Goal: Task Accomplishment & Management: Use online tool/utility

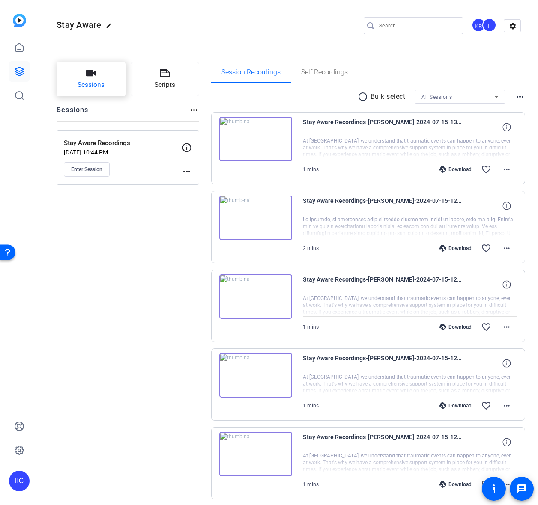
click at [72, 81] on button "Sessions" at bounding box center [91, 79] width 69 height 34
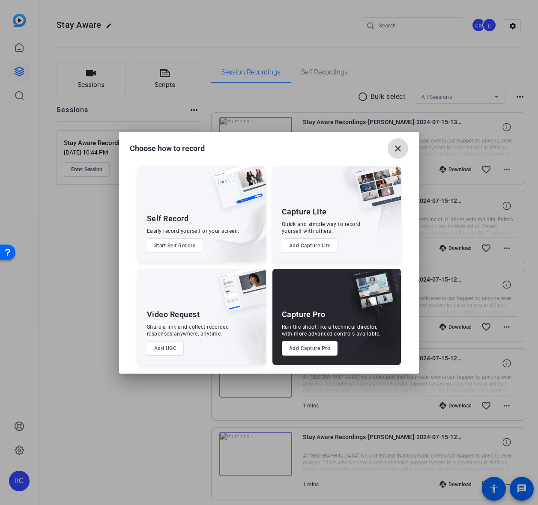
click at [404, 141] on span at bounding box center [397, 148] width 21 height 21
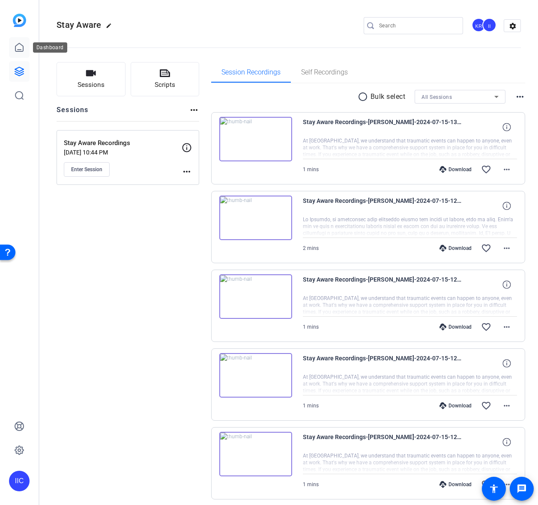
click at [24, 47] on icon at bounding box center [19, 47] width 10 height 10
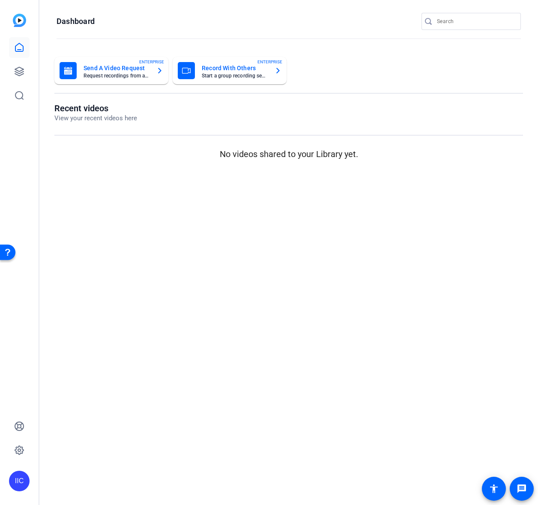
click at [80, 110] on h1 "Recent videos" at bounding box center [95, 108] width 83 height 10
click at [25, 20] on img at bounding box center [19, 20] width 13 height 13
click at [23, 47] on icon at bounding box center [19, 47] width 10 height 10
click at [19, 66] on icon at bounding box center [19, 71] width 10 height 10
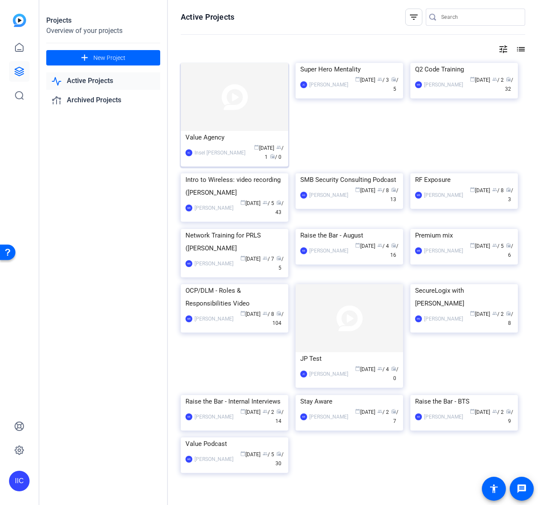
click at [201, 133] on div "Value Agency" at bounding box center [234, 137] width 98 height 13
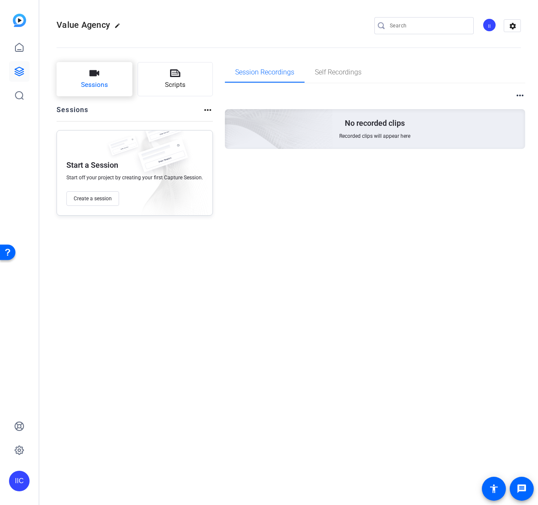
click at [115, 84] on button "Sessions" at bounding box center [95, 79] width 76 height 34
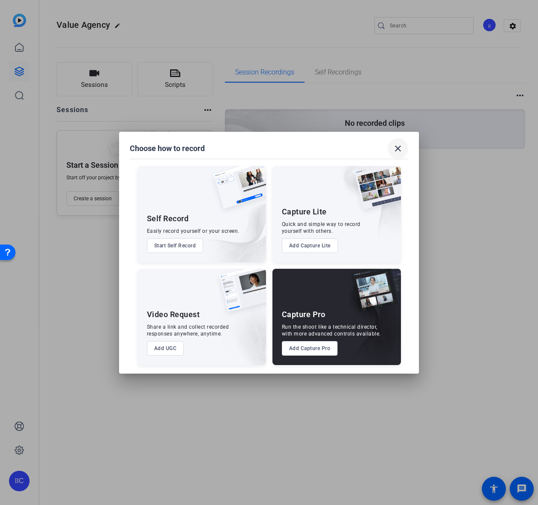
click at [399, 153] on mat-icon "close" at bounding box center [398, 148] width 10 height 10
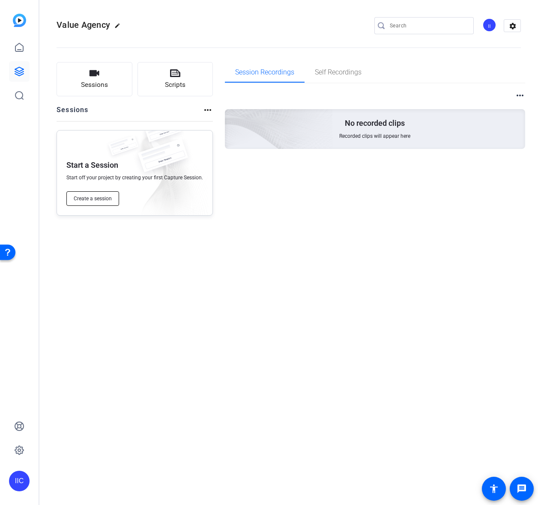
click at [111, 199] on span "Create a session" at bounding box center [93, 198] width 38 height 7
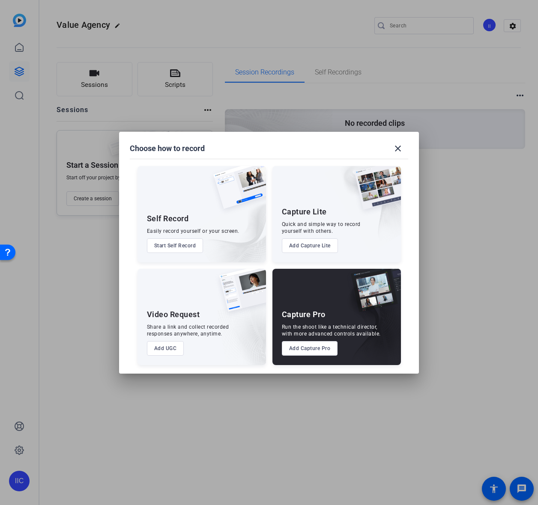
click at [294, 349] on button "Add Capture Pro" at bounding box center [310, 348] width 56 height 15
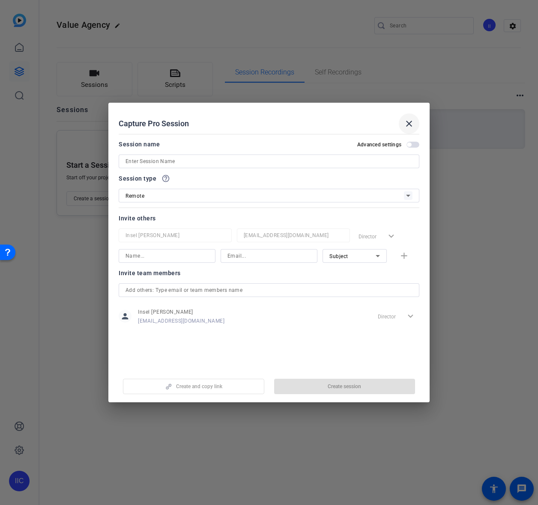
click at [412, 126] on mat-icon "close" at bounding box center [409, 124] width 10 height 10
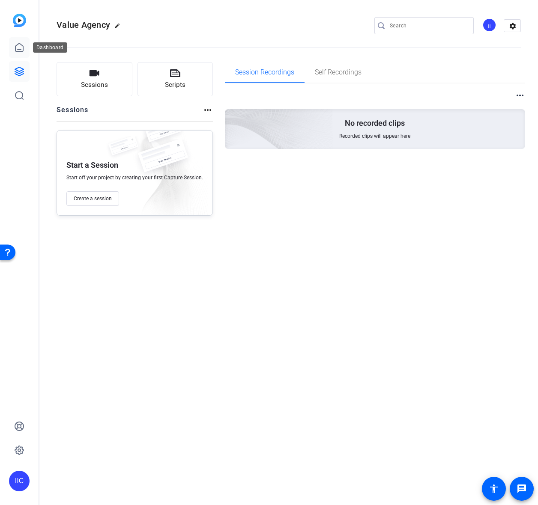
click at [21, 52] on icon at bounding box center [19, 47] width 10 height 10
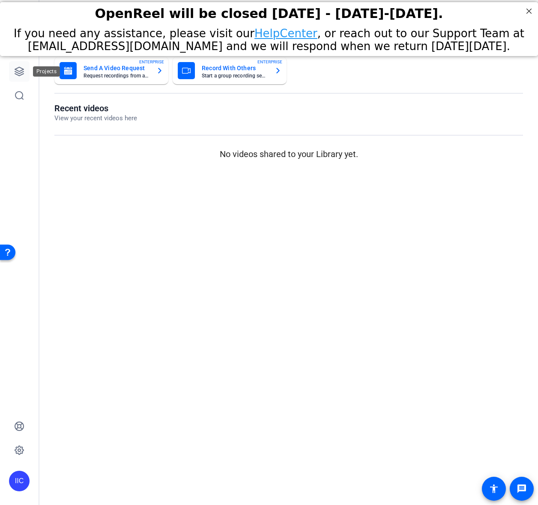
click at [18, 72] on icon at bounding box center [19, 71] width 10 height 10
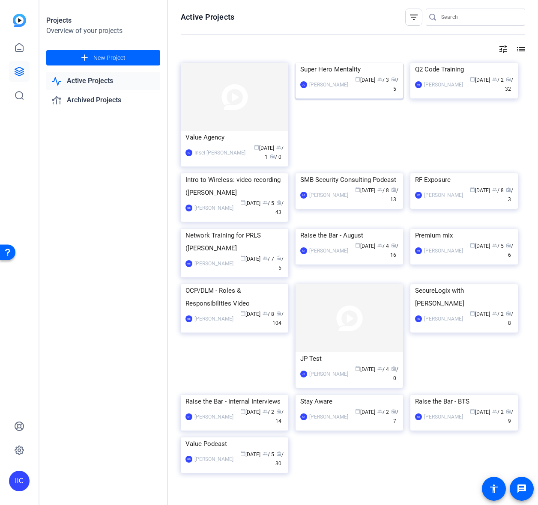
click at [328, 76] on div "Super Hero Mentality" at bounding box center [349, 69] width 98 height 13
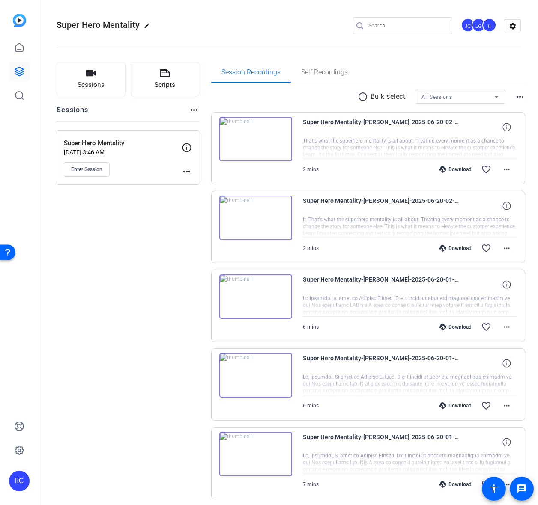
click at [22, 24] on img at bounding box center [19, 20] width 13 height 13
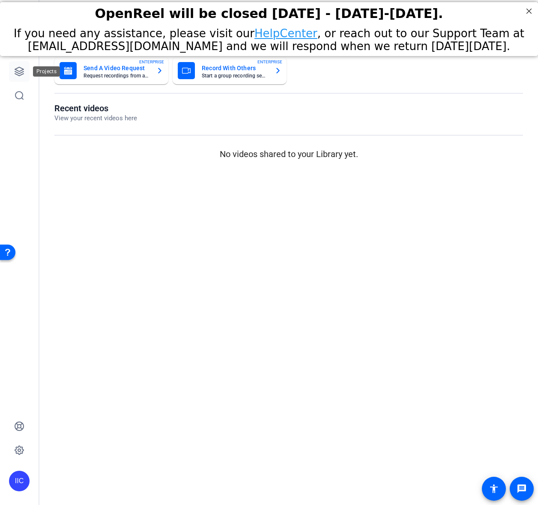
click at [24, 62] on link at bounding box center [19, 71] width 21 height 21
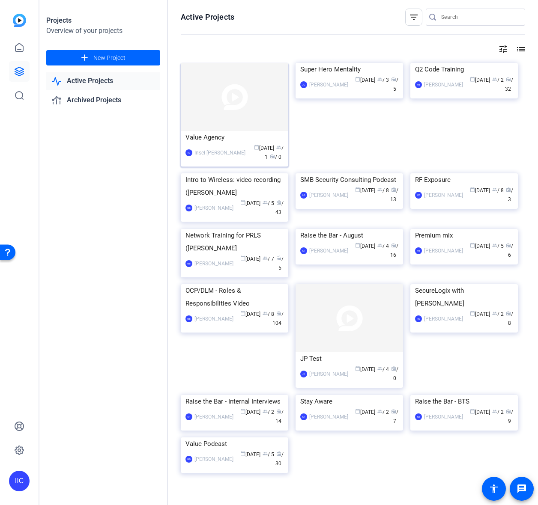
click at [214, 144] on div "IIC Insel Iskra Culla calendar_today Aug 13 group / 1 radio / 0" at bounding box center [234, 153] width 98 height 18
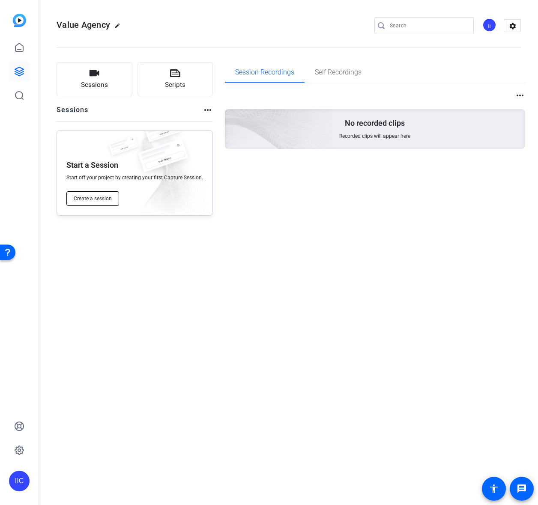
click at [105, 196] on span "Create a session" at bounding box center [93, 198] width 38 height 7
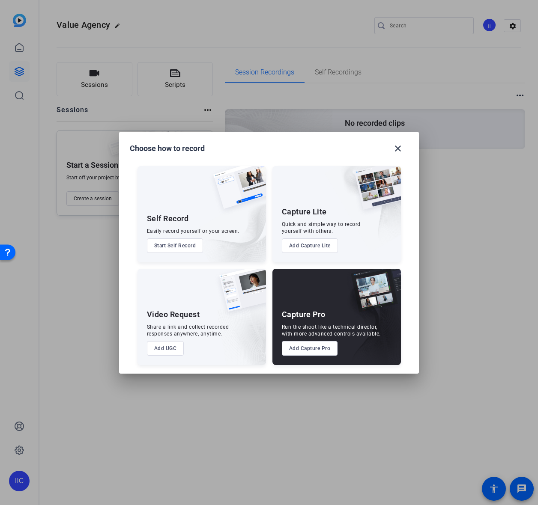
click at [314, 351] on button "Add Capture Pro" at bounding box center [310, 348] width 56 height 15
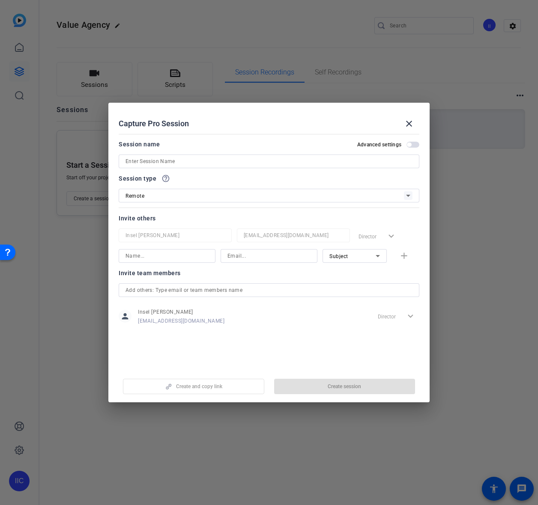
click at [179, 157] on input at bounding box center [268, 161] width 287 height 10
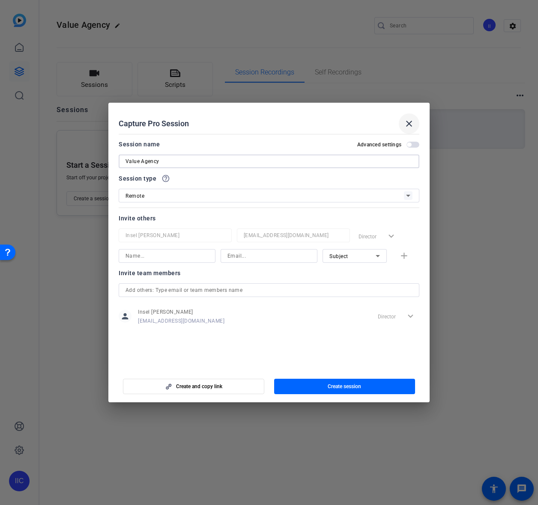
type input "Value Agency"
click at [413, 121] on mat-icon "close" at bounding box center [409, 124] width 10 height 10
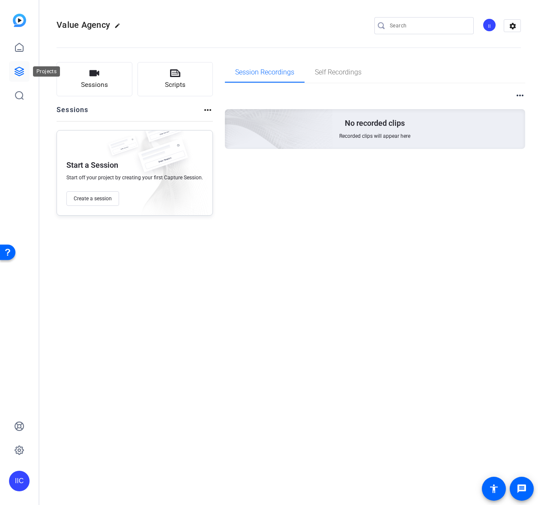
click at [14, 74] on icon at bounding box center [19, 71] width 10 height 10
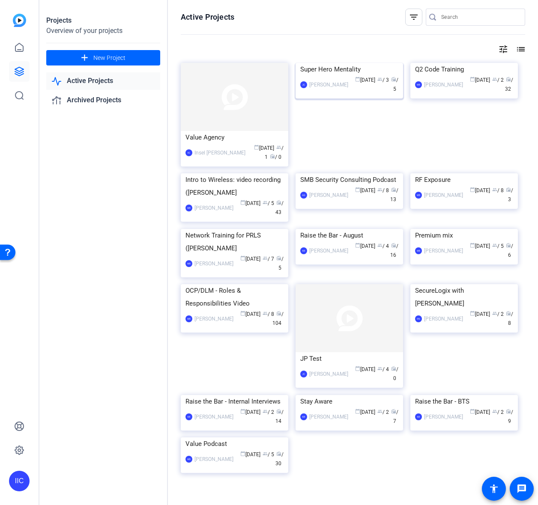
click at [323, 76] on div "Super Hero Mentality" at bounding box center [349, 69] width 98 height 13
click at [20, 27] on img at bounding box center [19, 20] width 13 height 13
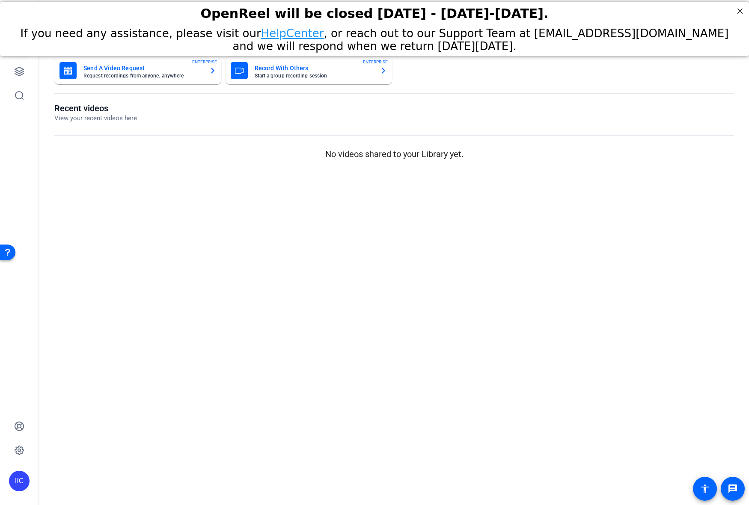
click at [227, 300] on mat-sidenav-content "Dashboard Send A Video Request Request recordings from anyone, anywhere ENTERPR…" at bounding box center [394, 252] width 710 height 505
click at [22, 98] on icon at bounding box center [19, 96] width 8 height 8
click at [15, 77] on link at bounding box center [19, 71] width 21 height 21
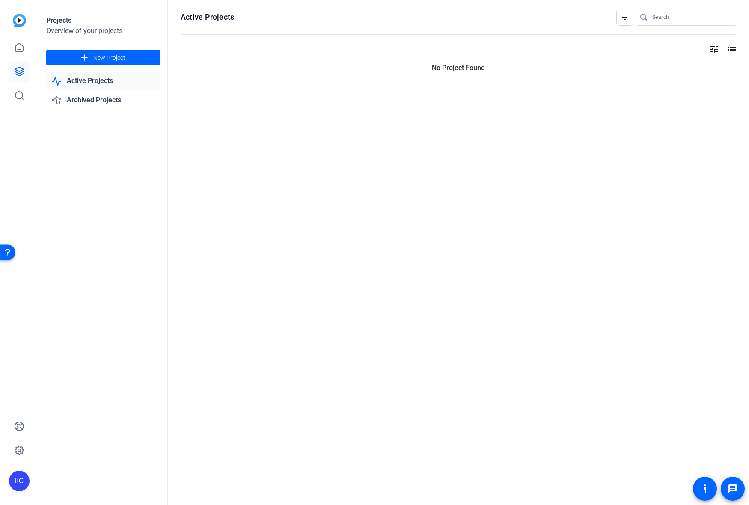
click at [106, 74] on link "Active Projects" at bounding box center [103, 81] width 114 height 18
click at [105, 91] on div "Active Projects Archived Projects" at bounding box center [103, 90] width 114 height 37
click at [105, 99] on link "Archived Projects" at bounding box center [103, 101] width 114 height 18
click at [102, 80] on link "Active Projects" at bounding box center [103, 81] width 114 height 18
click at [27, 50] on link at bounding box center [19, 47] width 21 height 21
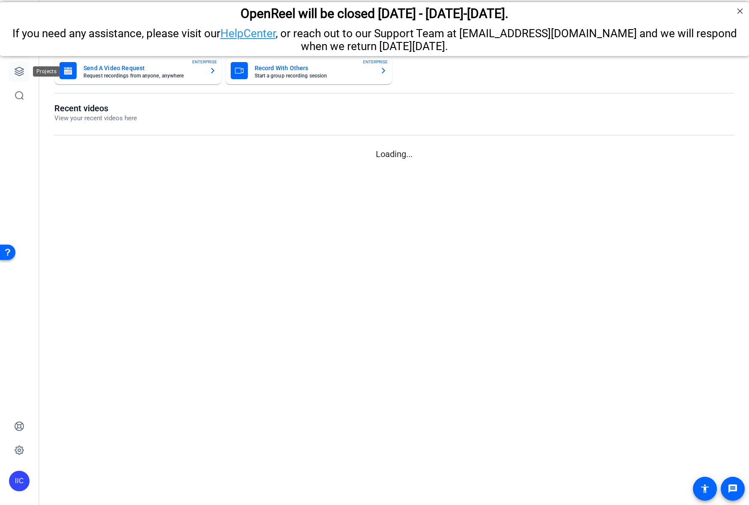
click at [22, 71] on icon at bounding box center [19, 71] width 10 height 10
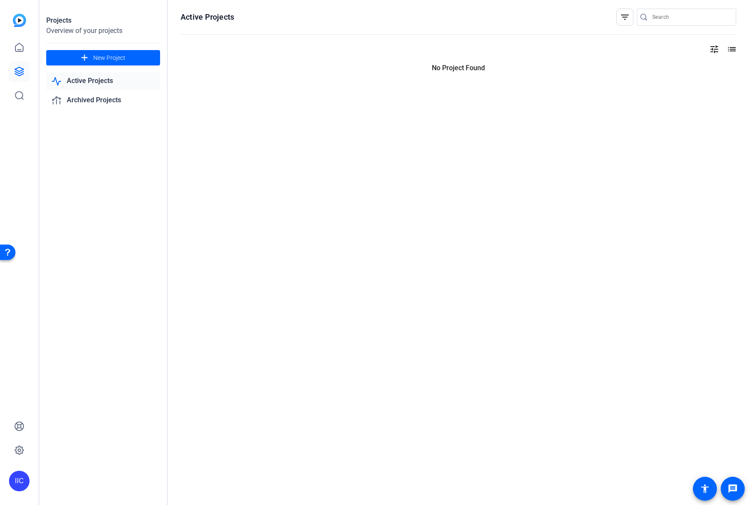
click at [20, 74] on icon at bounding box center [19, 71] width 10 height 10
click at [101, 102] on link "Archived Projects" at bounding box center [103, 101] width 114 height 18
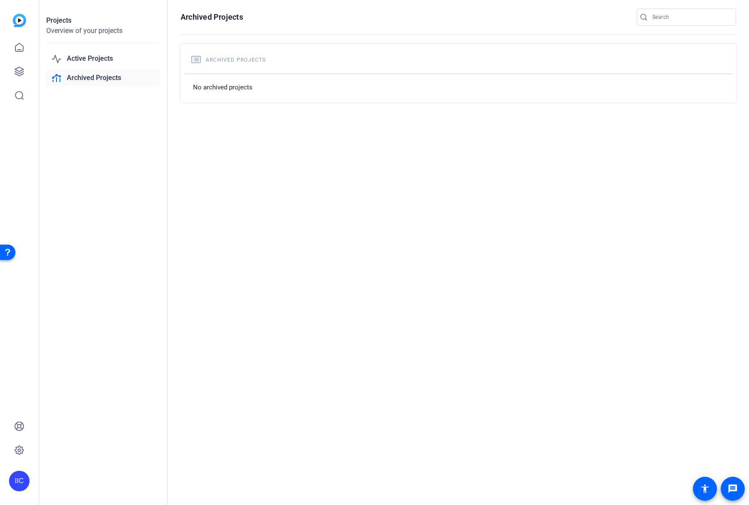
click at [32, 26] on div "IIC" at bounding box center [19, 252] width 39 height 505
click at [23, 21] on img at bounding box center [19, 20] width 13 height 13
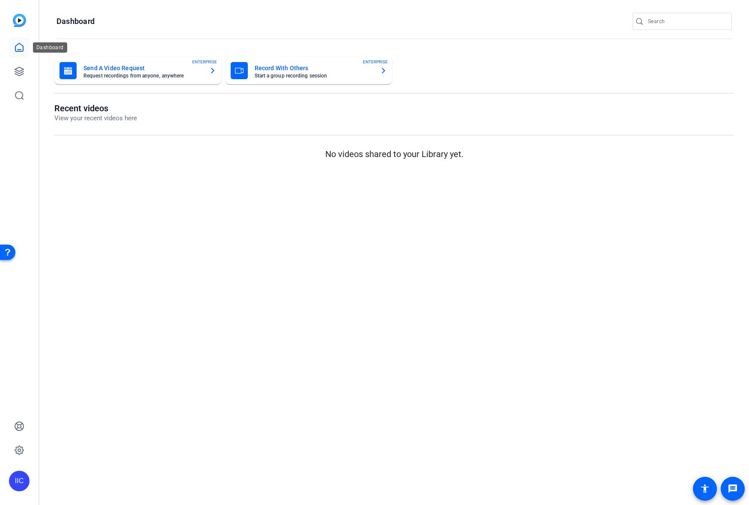
click at [18, 48] on icon at bounding box center [19, 47] width 10 height 10
click at [22, 76] on icon at bounding box center [19, 71] width 10 height 10
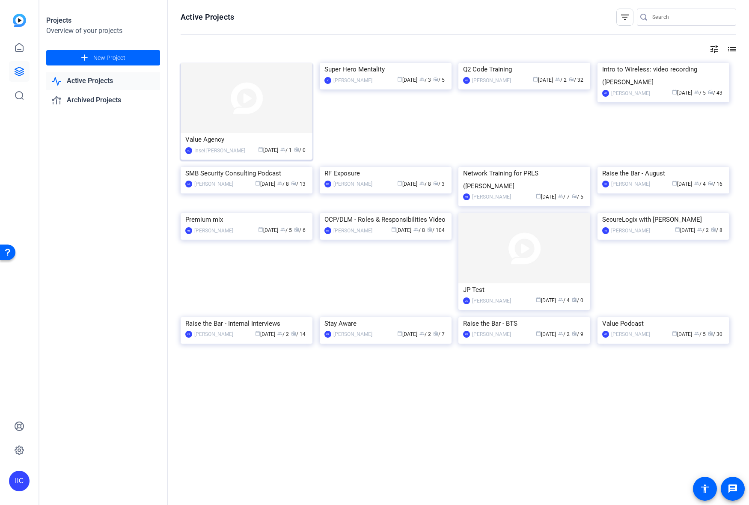
click at [224, 140] on div "Value Agency" at bounding box center [246, 139] width 122 height 13
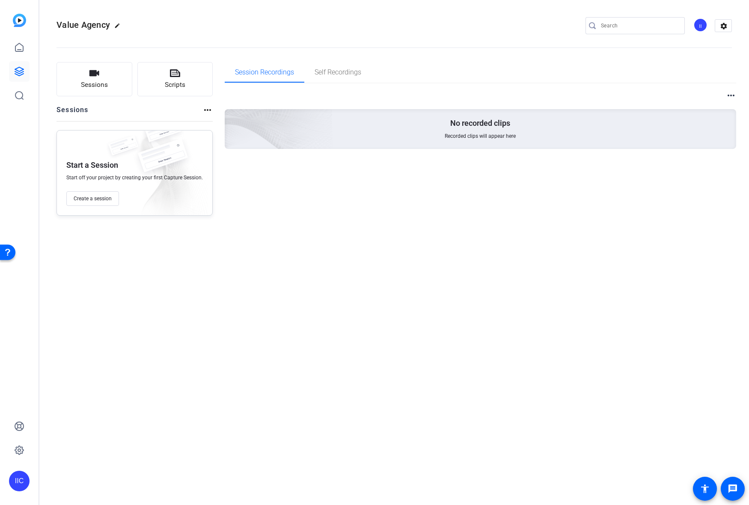
click at [115, 28] on mat-icon "edit" at bounding box center [119, 28] width 10 height 10
drag, startPoint x: 115, startPoint y: 23, endPoint x: 34, endPoint y: 17, distance: 81.1
click at [34, 17] on mat-sidenav-container "IIC Value Agency check_circle clear II settings Sessions Scripts Sessions more_…" at bounding box center [374, 252] width 749 height 505
click at [117, 27] on input "Value Agency" at bounding box center [91, 26] width 56 height 10
drag, startPoint x: 107, startPoint y: 24, endPoint x: -3, endPoint y: 24, distance: 110.5
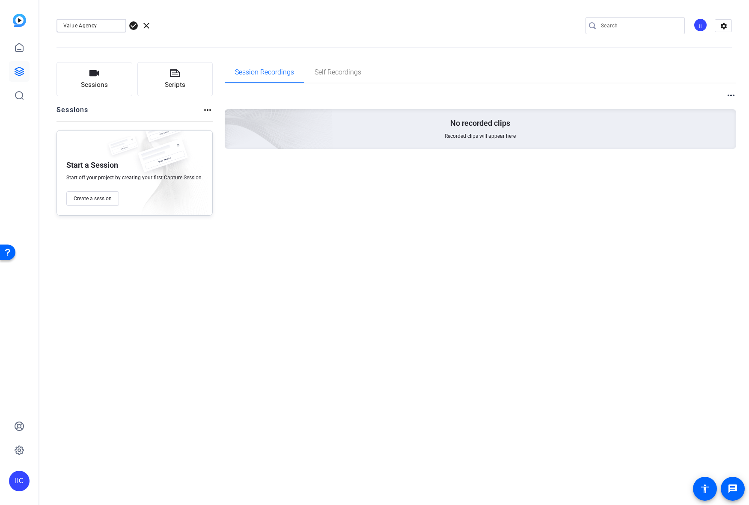
click at [0, 24] on html "Accessibility Screen-Reader Guide, Feedback, and Issue Reporting | New window I…" at bounding box center [374, 252] width 749 height 505
drag, startPoint x: 113, startPoint y: 21, endPoint x: -70, endPoint y: 9, distance: 183.3
click at [0, 9] on html "Accessibility Screen-Reader Guide, Feedback, and Issue Reporting | New window I…" at bounding box center [374, 252] width 749 height 505
type input "FORM Video Recording"
click at [134, 29] on span "check_circle" at bounding box center [133, 26] width 10 height 10
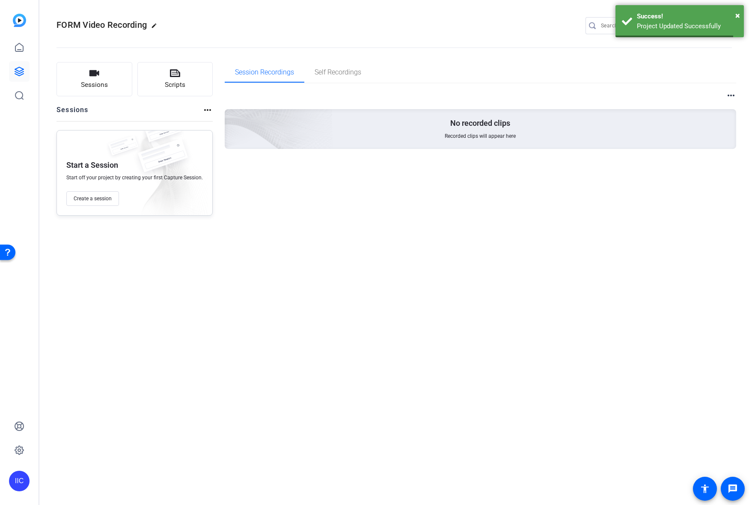
click at [82, 26] on span "FORM Video Recording" at bounding box center [102, 25] width 90 height 10
click at [151, 24] on mat-icon "edit" at bounding box center [156, 28] width 10 height 10
click at [81, 25] on input "FORM Video Recording" at bounding box center [91, 26] width 56 height 10
type input "FORM Intro Video Recording"
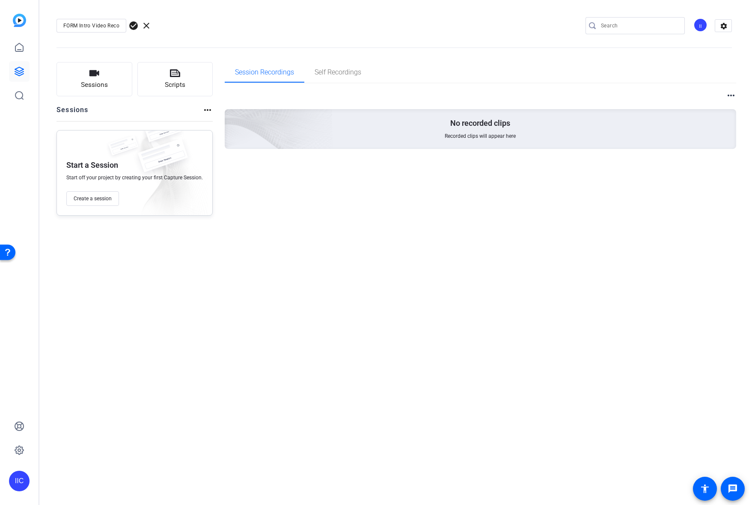
click at [134, 27] on span "check_circle" at bounding box center [133, 26] width 10 height 10
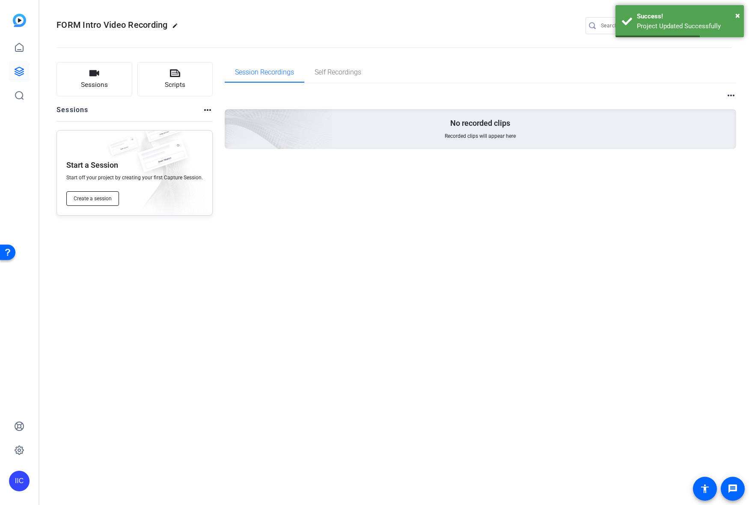
click at [92, 200] on span "Create a session" at bounding box center [93, 198] width 38 height 7
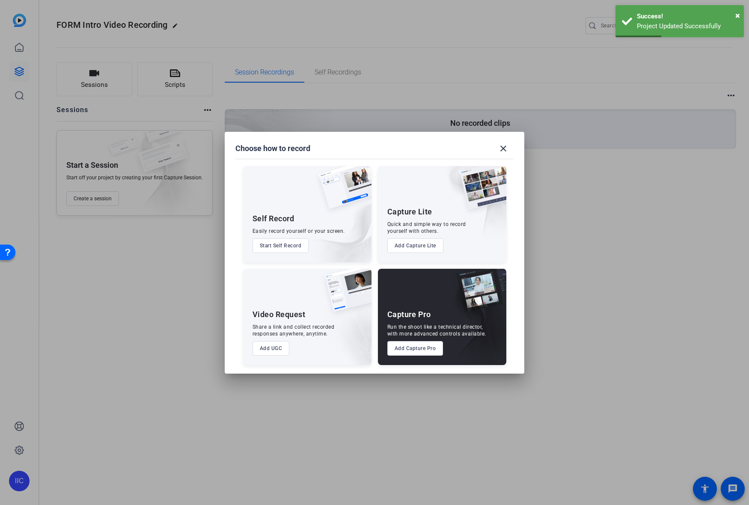
click at [426, 348] on button "Add Capture Pro" at bounding box center [415, 348] width 56 height 15
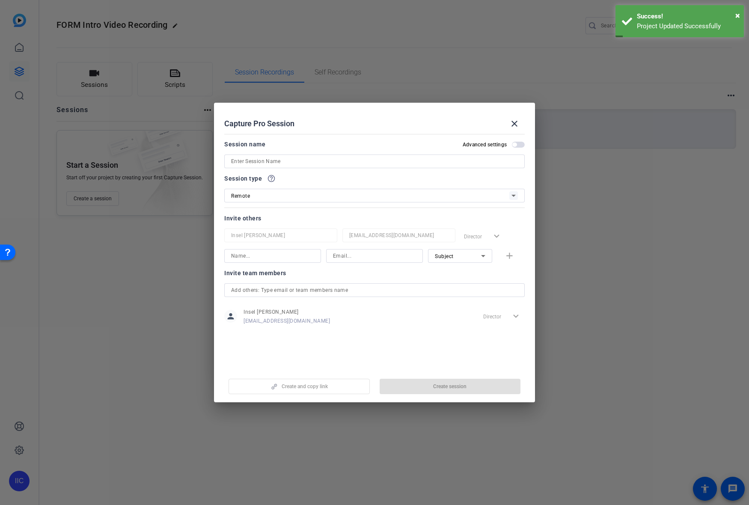
drag, startPoint x: 264, startPoint y: 157, endPoint x: 221, endPoint y: 155, distance: 42.4
click at [221, 155] on mat-dialog-content "Session name Advanced settings Session type help_outline Remote Invite others I…" at bounding box center [374, 250] width 321 height 238
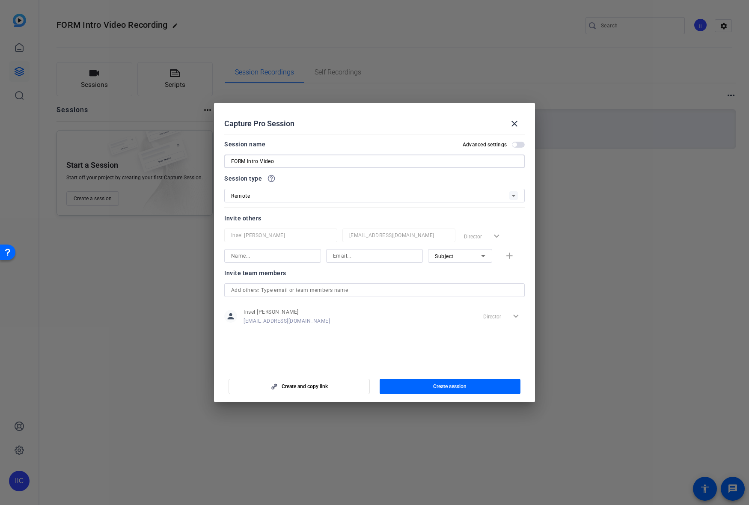
type input "FORM Intro Video"
click at [381, 192] on div "Remote" at bounding box center [370, 196] width 278 height 11
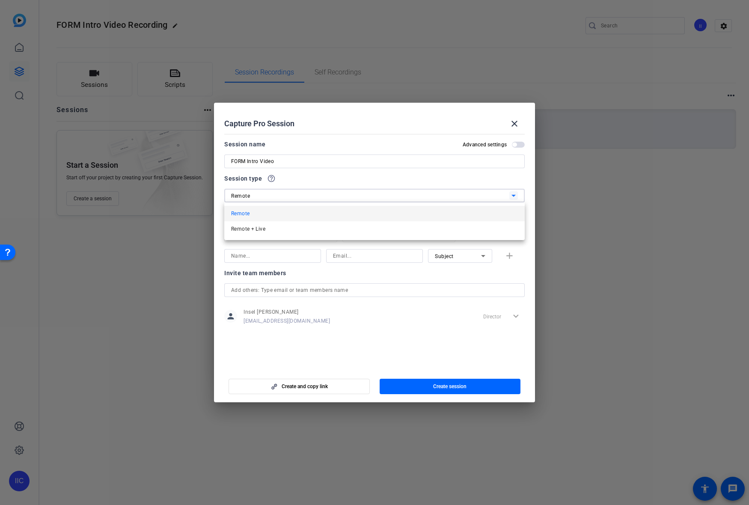
click at [375, 217] on mat-option "Remote" at bounding box center [374, 213] width 301 height 15
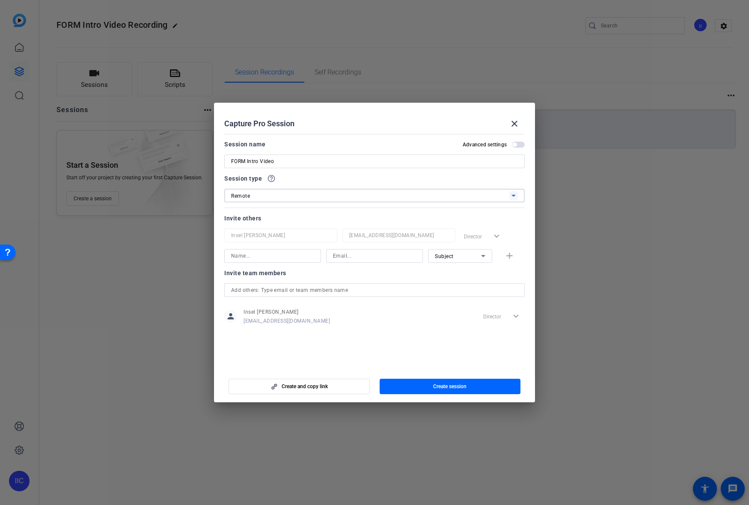
click at [458, 261] on div "Subject" at bounding box center [458, 256] width 46 height 11
click at [463, 258] on div at bounding box center [374, 252] width 749 height 505
click at [282, 255] on input at bounding box center [272, 256] width 83 height 10
type input "David Santos"
click at [384, 260] on input at bounding box center [374, 256] width 83 height 10
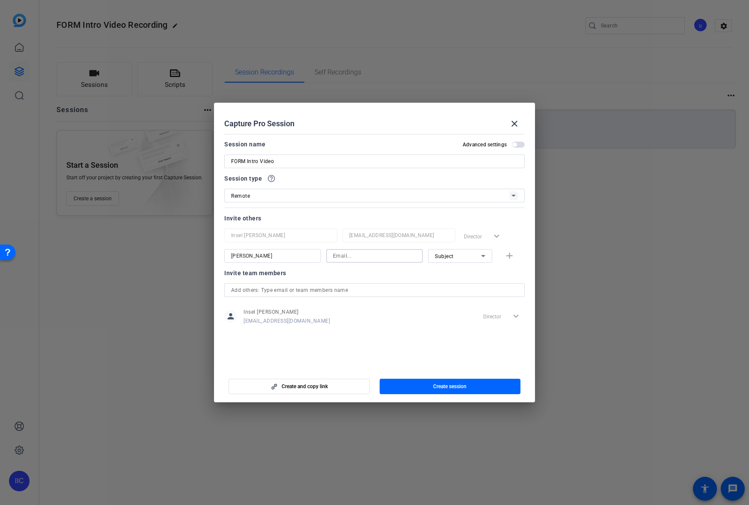
paste input "david.santos@verizonwireless.com"
type input "david.santos@verizonwireless.com"
click at [475, 257] on div "Subject" at bounding box center [458, 256] width 46 height 11
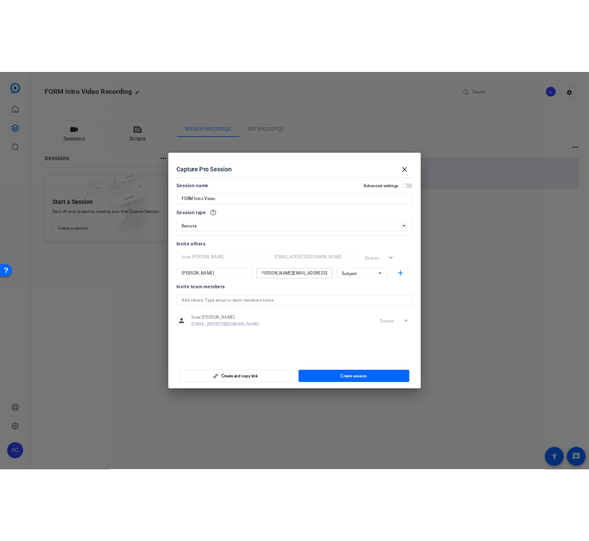
scroll to position [0, 0]
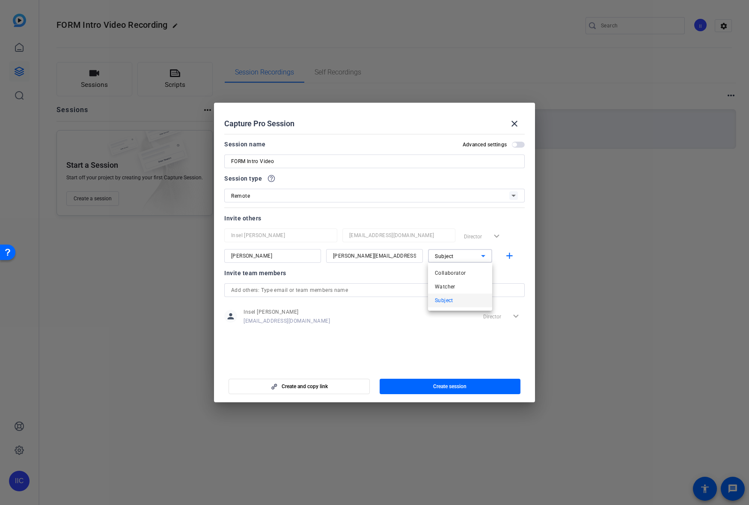
click at [464, 299] on mat-option "Subject" at bounding box center [460, 301] width 64 height 14
click at [508, 259] on mat-icon "add" at bounding box center [509, 256] width 11 height 11
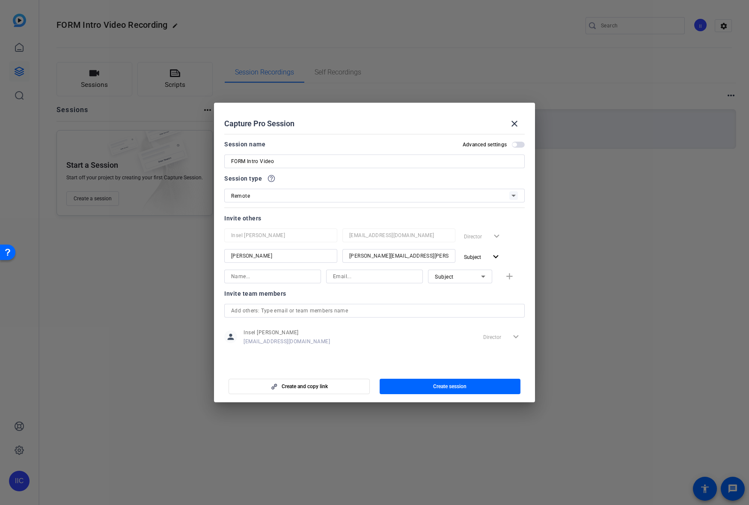
click at [299, 277] on input at bounding box center [272, 276] width 83 height 10
type input "Matthew Serrano"
click at [369, 278] on input at bounding box center [374, 276] width 83 height 10
paste input "matthew.serrano@verizon.com"
type input "matthew.serrano@verizon.com"
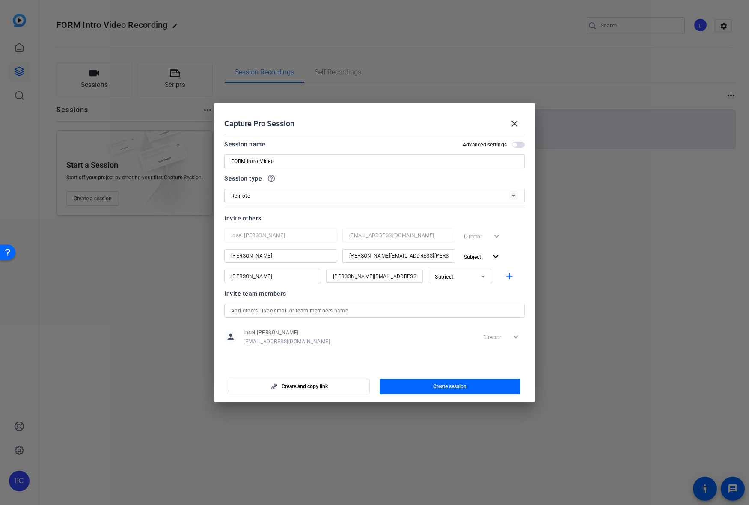
click at [465, 274] on div "Subject" at bounding box center [458, 276] width 46 height 11
click at [471, 292] on mat-option "Collaborator" at bounding box center [460, 294] width 64 height 14
click at [446, 292] on div at bounding box center [460, 287] width 64 height 9
click at [428, 338] on div "person Insel Iskra Culla insel.iskra.culla@ph.verizon.com Director expand_more" at bounding box center [374, 336] width 301 height 21
click at [512, 279] on mat-icon "add" at bounding box center [509, 276] width 11 height 11
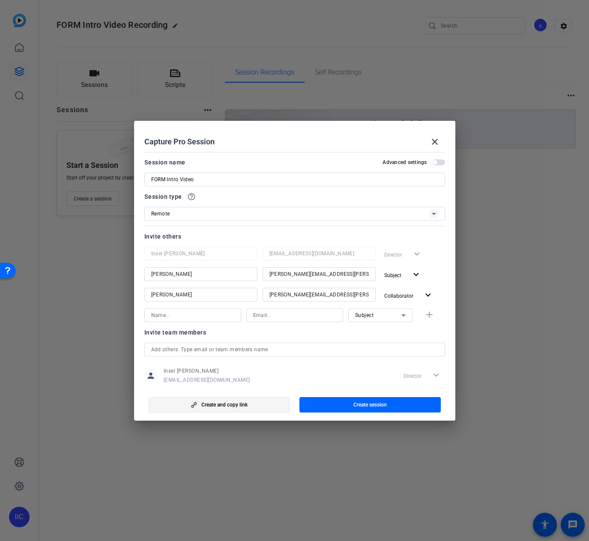
click at [211, 406] on span "Create and copy link" at bounding box center [224, 404] width 46 height 7
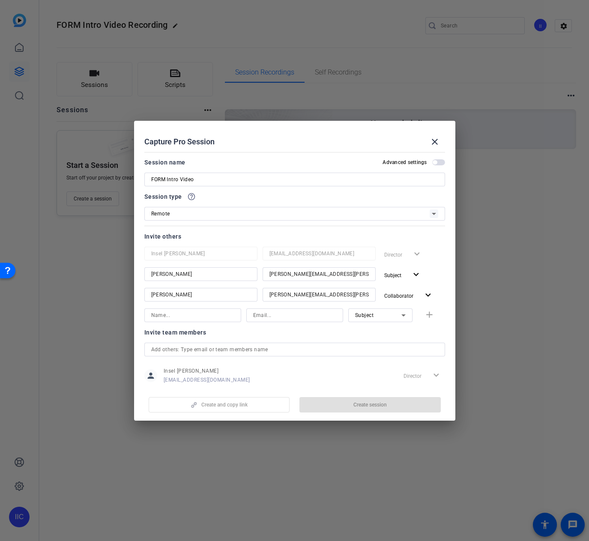
click at [434, 165] on span "button" at bounding box center [438, 162] width 13 height 6
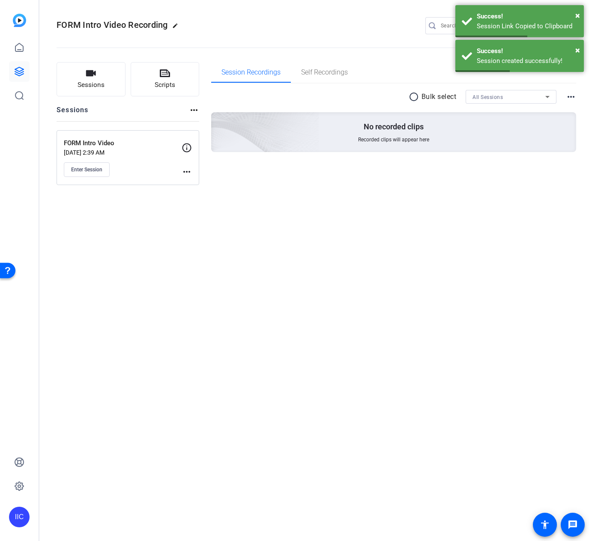
click at [186, 175] on mat-icon "more_horiz" at bounding box center [187, 172] width 10 height 10
click at [190, 188] on span "Edit Session" at bounding box center [207, 184] width 39 height 10
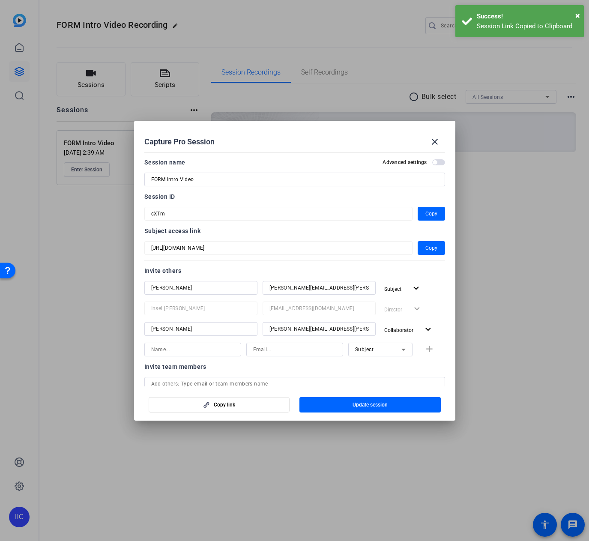
click at [432, 163] on span "button" at bounding box center [438, 162] width 13 height 6
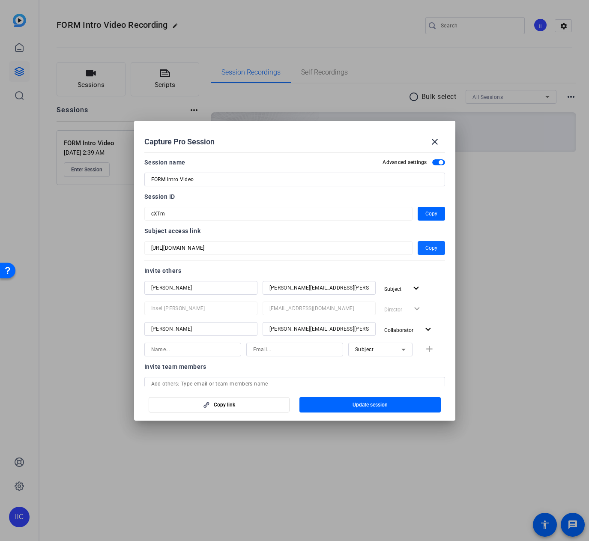
click at [426, 250] on span "Copy" at bounding box center [431, 248] width 12 height 10
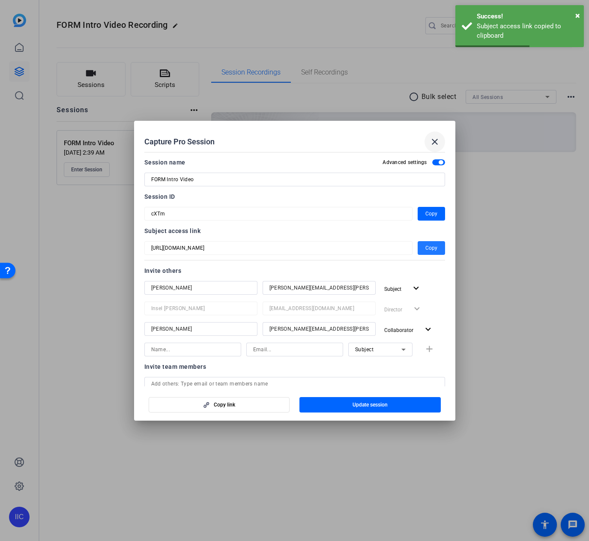
click at [435, 140] on mat-icon "close" at bounding box center [434, 142] width 10 height 10
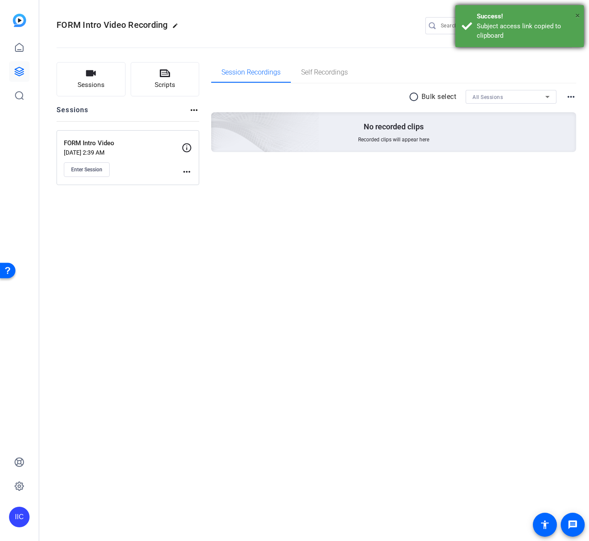
click at [537, 16] on span "×" at bounding box center [577, 15] width 5 height 10
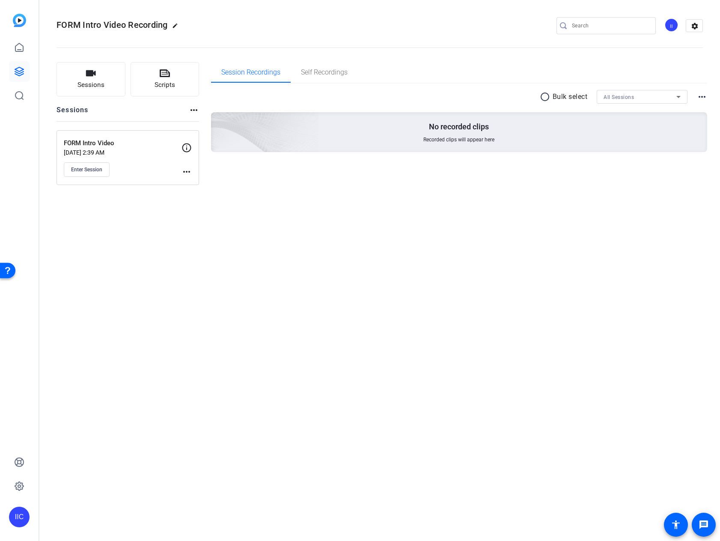
click at [190, 171] on mat-icon "more_horiz" at bounding box center [187, 172] width 10 height 10
click at [162, 171] on div at bounding box center [360, 270] width 720 height 541
click at [182, 174] on mat-icon "more_horiz" at bounding box center [187, 172] width 10 height 10
click at [193, 185] on span "Edit Session" at bounding box center [207, 184] width 39 height 10
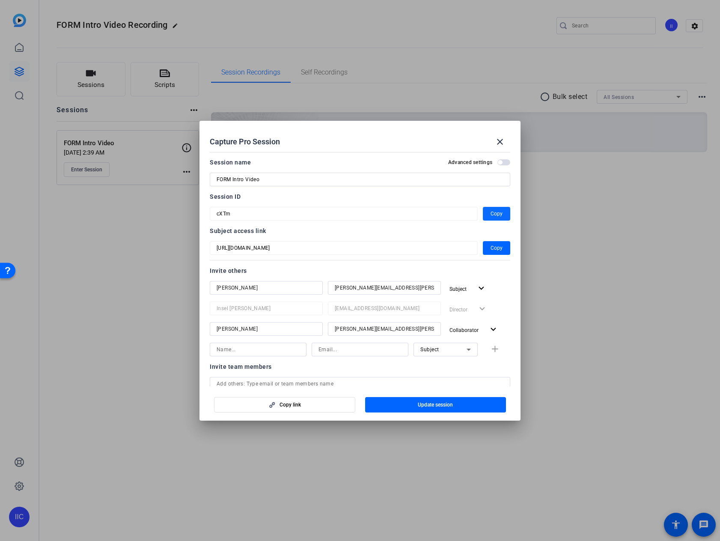
click at [499, 213] on span "button" at bounding box center [496, 213] width 27 height 21
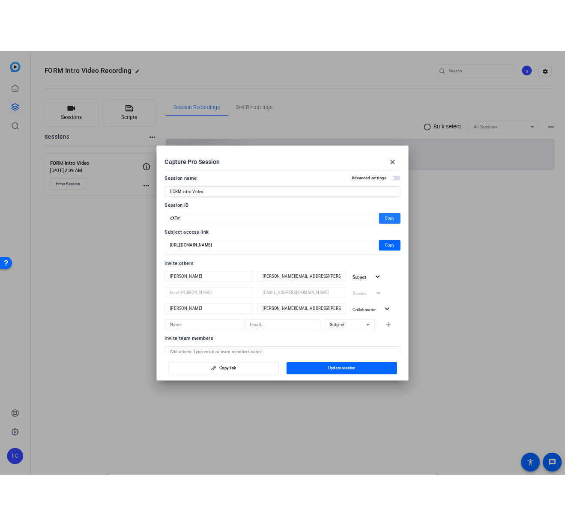
scroll to position [52, 0]
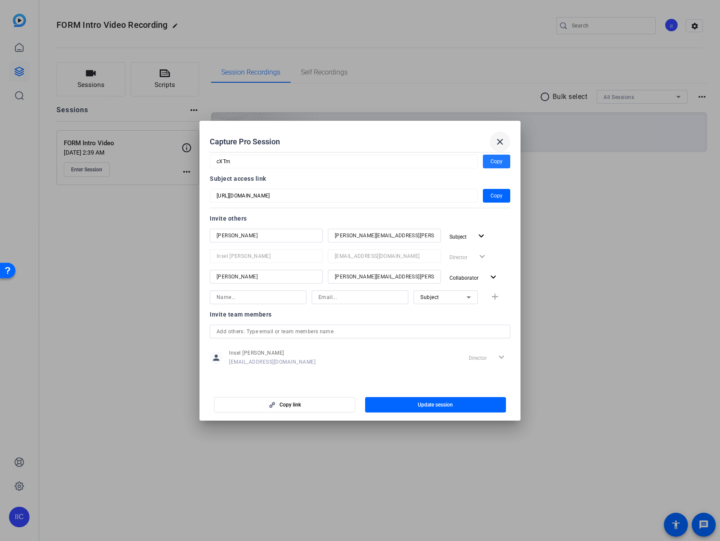
click at [499, 140] on mat-icon "close" at bounding box center [500, 142] width 10 height 10
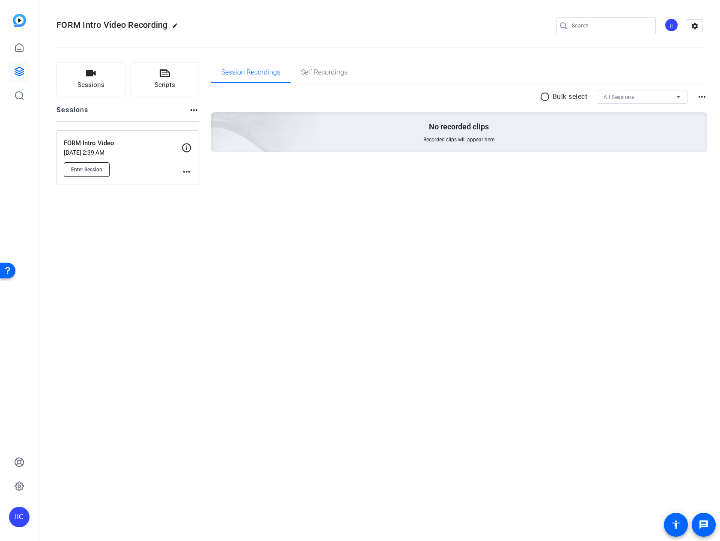
click at [101, 172] on span "Enter Session" at bounding box center [86, 169] width 31 height 7
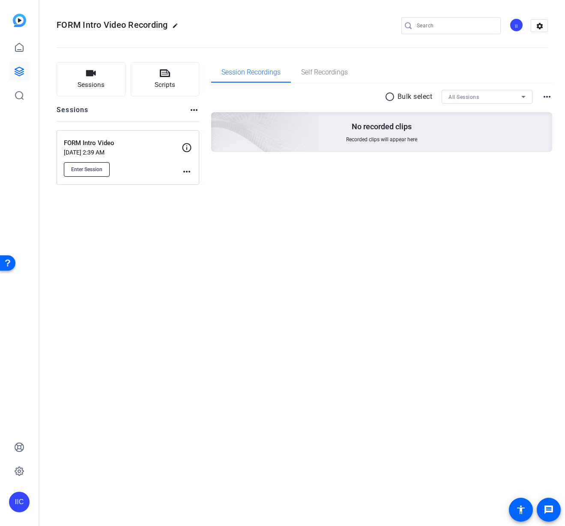
click at [107, 168] on button "Enter Session" at bounding box center [87, 169] width 46 height 15
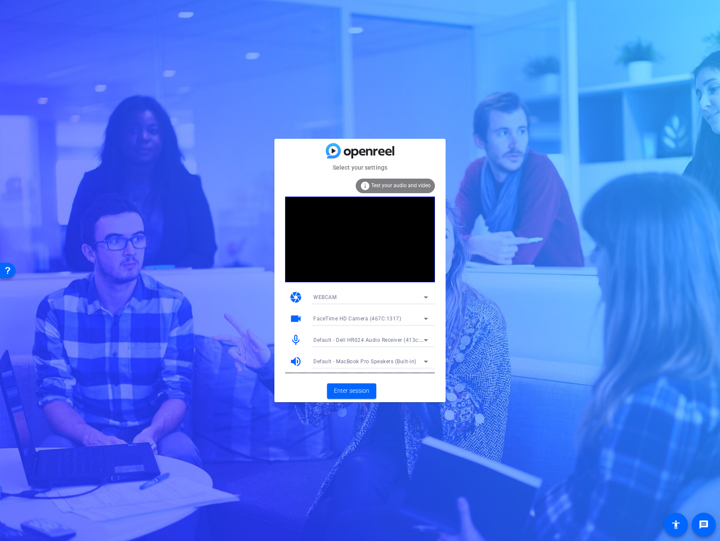
click at [408, 340] on span "Default - Dell HR024 Audio Receiver (413c:a527)" at bounding box center [373, 339] width 121 height 7
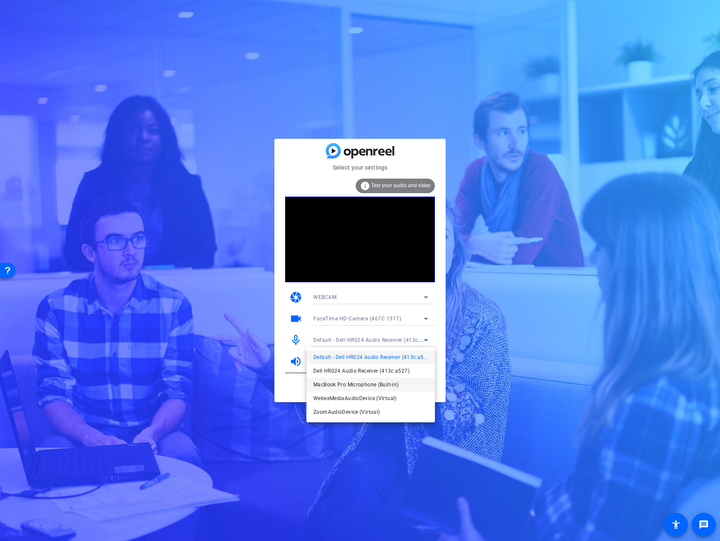
click at [387, 384] on span "MacBook Pro Microphone (Built-in)" at bounding box center [355, 384] width 85 height 10
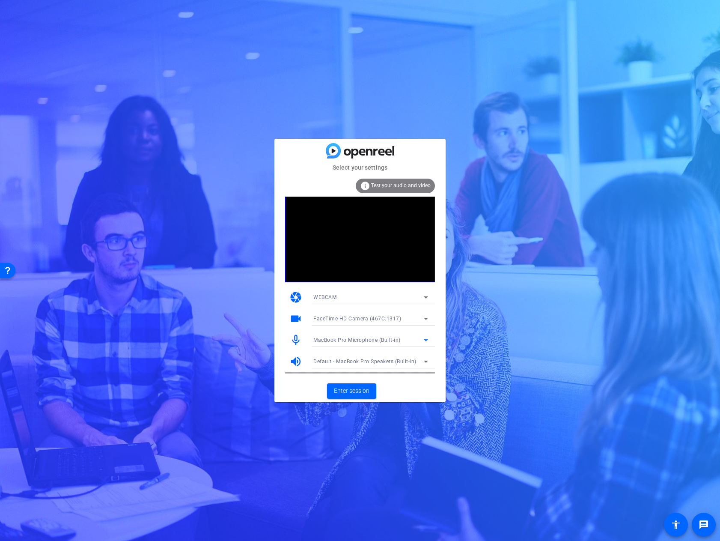
click at [384, 363] on span "Default - MacBook Pro Speakers (Built-in)" at bounding box center [364, 361] width 103 height 6
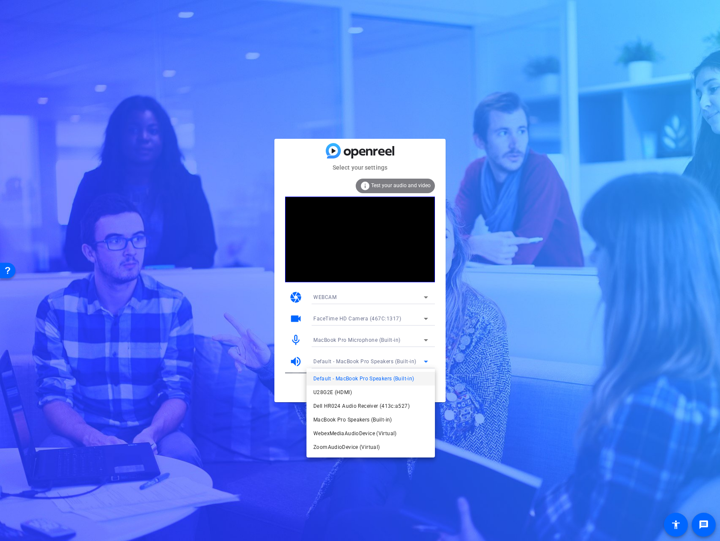
click at [378, 376] on span "Default - MacBook Pro Speakers (Built-in)" at bounding box center [363, 378] width 101 height 10
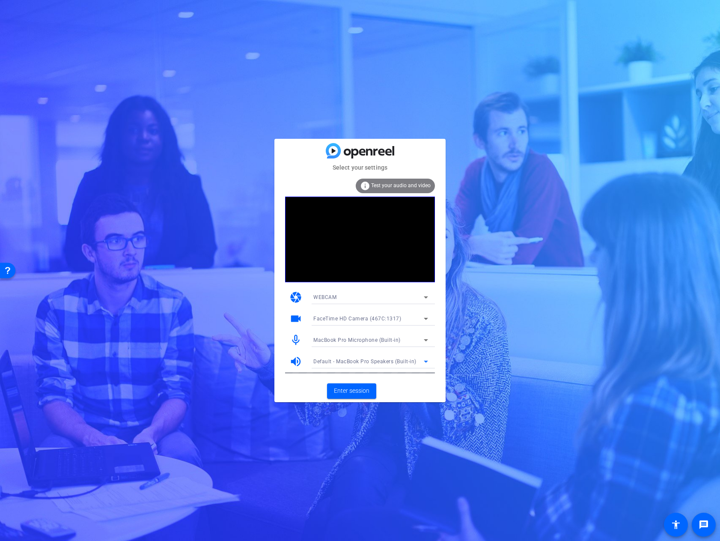
click at [394, 363] on span "Default - MacBook Pro Speakers (Built-in)" at bounding box center [364, 361] width 103 height 6
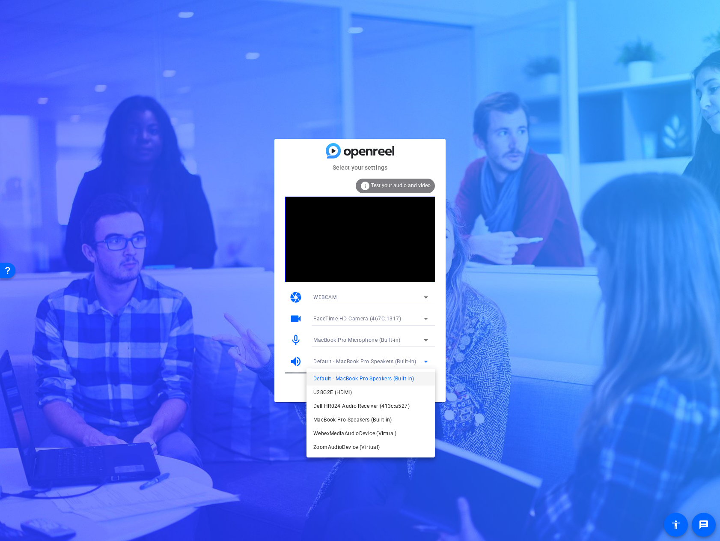
click at [388, 340] on div at bounding box center [360, 270] width 720 height 541
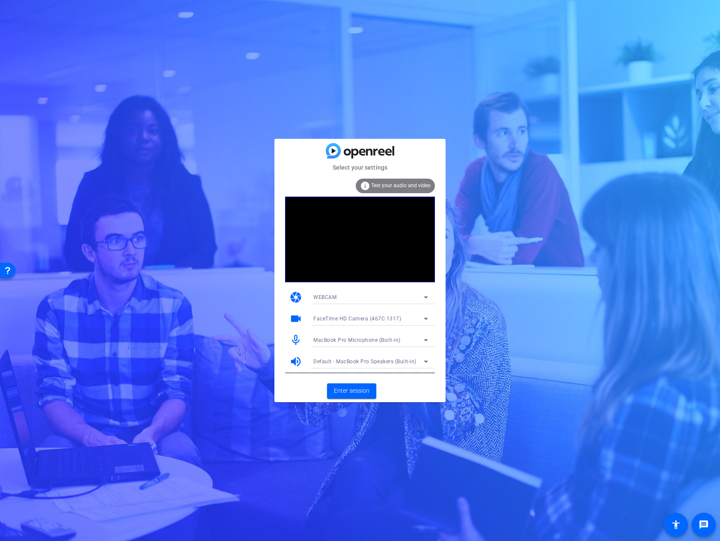
click at [389, 339] on span "MacBook Pro Microphone (Built-in)" at bounding box center [356, 340] width 87 height 6
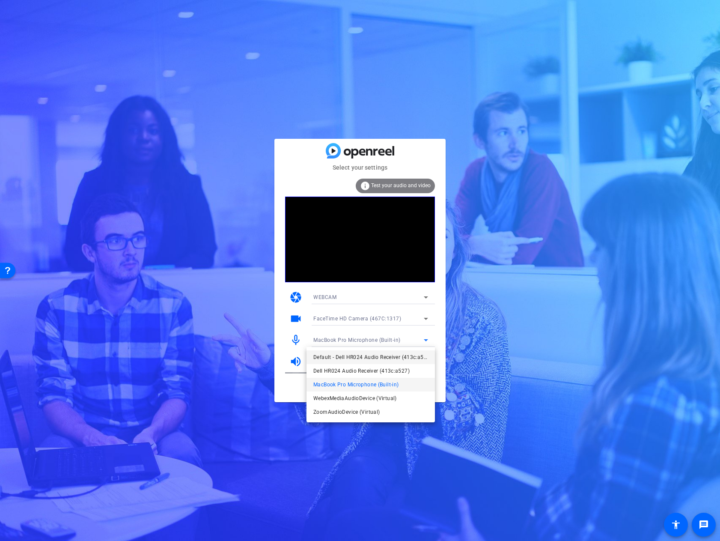
click at [385, 352] on span "Default - Dell HR024 Audio Receiver (413c:a527)" at bounding box center [370, 357] width 115 height 10
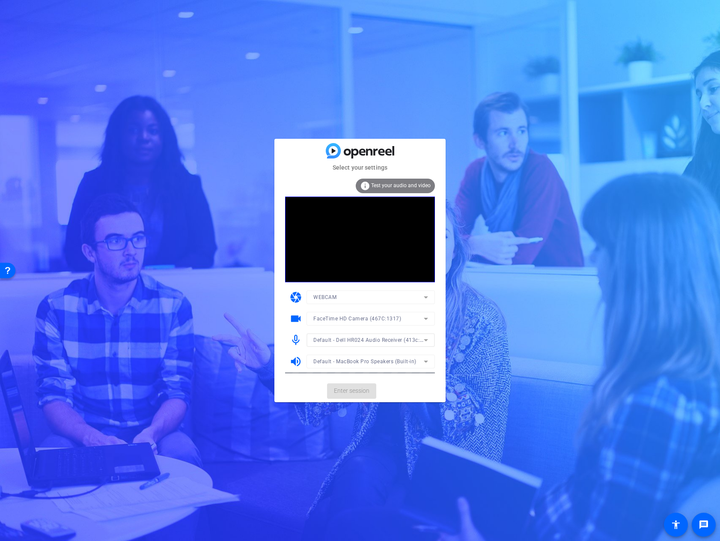
click at [393, 337] on span "Default - Dell HR024 Audio Receiver (413c:a527)" at bounding box center [373, 339] width 121 height 7
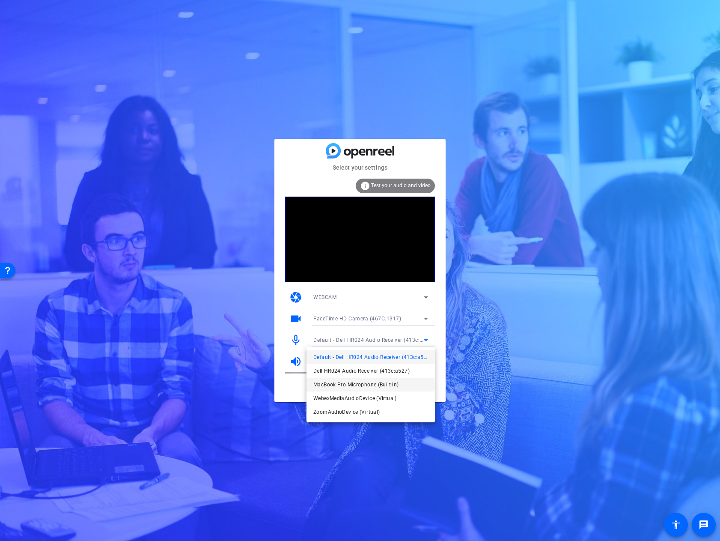
click at [383, 384] on span "MacBook Pro Microphone (Built-in)" at bounding box center [355, 384] width 85 height 10
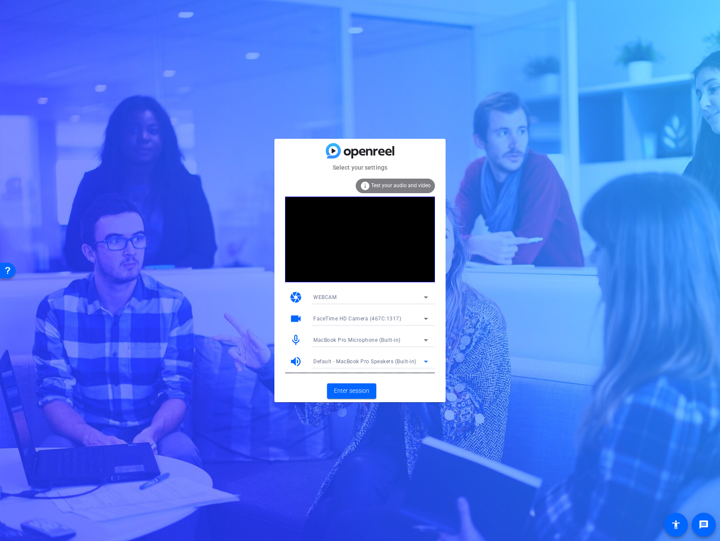
click at [394, 361] on span "Default - MacBook Pro Speakers (Built-in)" at bounding box center [364, 361] width 103 height 6
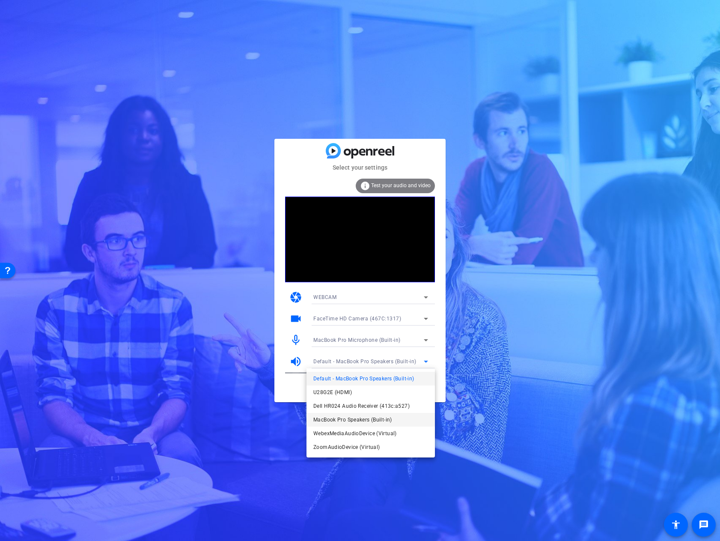
click at [388, 417] on span "MacBook Pro Speakers (Built-in)" at bounding box center [352, 419] width 79 height 10
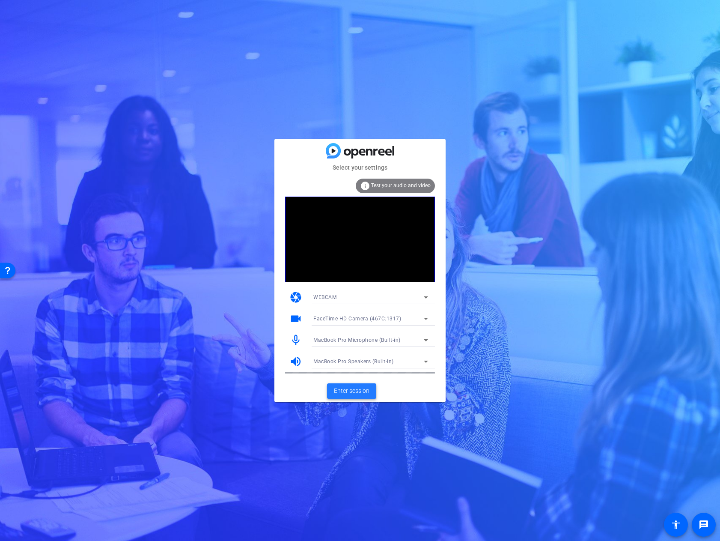
click at [367, 390] on span "Enter session" at bounding box center [352, 390] width 36 height 9
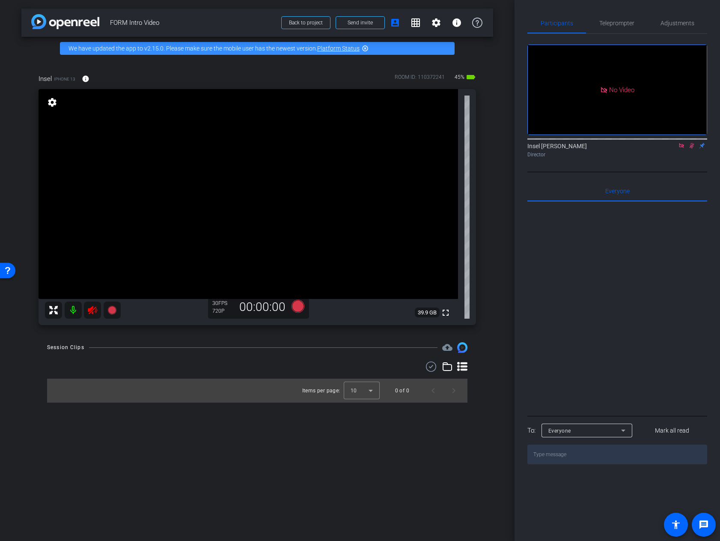
click at [74, 315] on mat-icon at bounding box center [73, 309] width 17 height 17
click at [377, 26] on span at bounding box center [360, 22] width 48 height 21
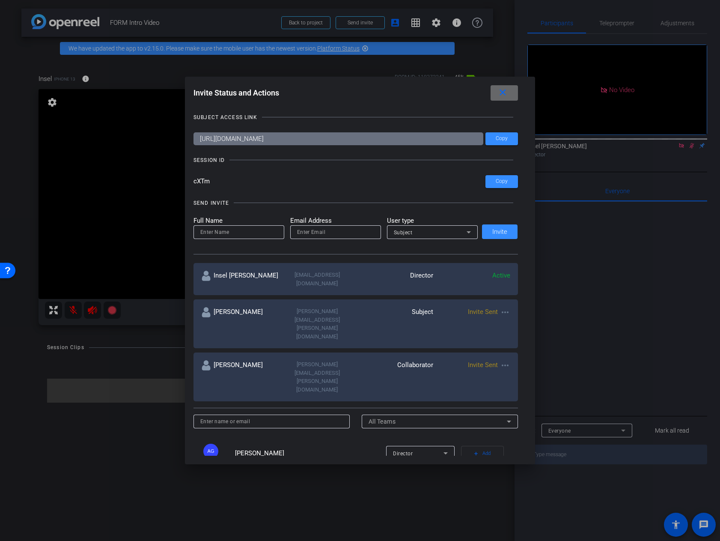
click at [501, 96] on mat-icon "close" at bounding box center [503, 92] width 11 height 11
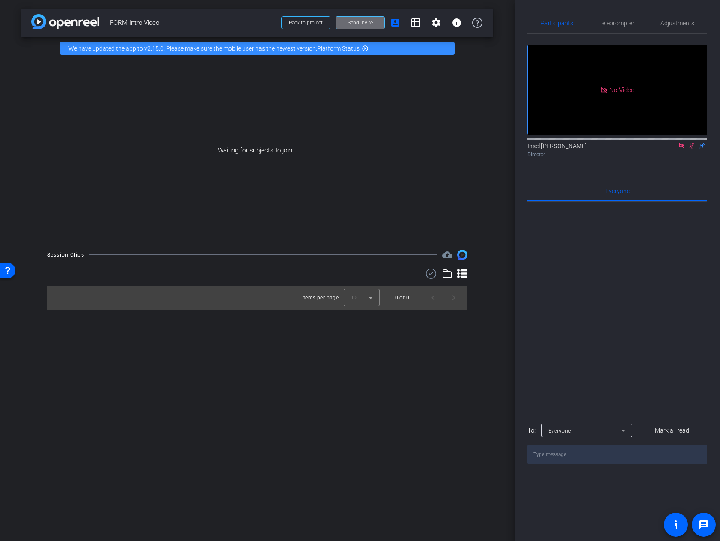
click at [363, 24] on span "Send invite" at bounding box center [360, 22] width 25 height 7
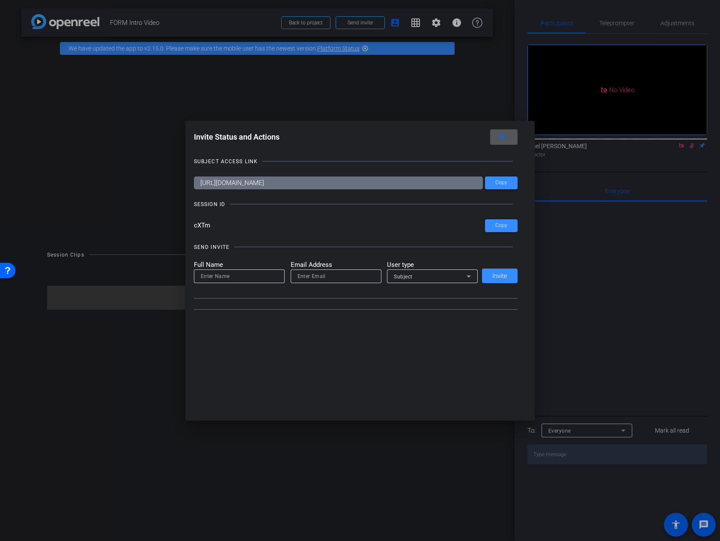
drag, startPoint x: 278, startPoint y: 304, endPoint x: 280, endPoint y: 286, distance: 19.0
click at [278, 304] on div "SUBJECT ACCESS LINK https://capture.openreel.com/subject/MODE_OTP?otp=cXTm Copy…" at bounding box center [360, 233] width 333 height 168
click at [266, 228] on input "cXTm" at bounding box center [340, 225] width 292 height 13
click at [252, 277] on input at bounding box center [239, 276] width 77 height 10
click at [505, 139] on mat-icon "close" at bounding box center [502, 136] width 11 height 11
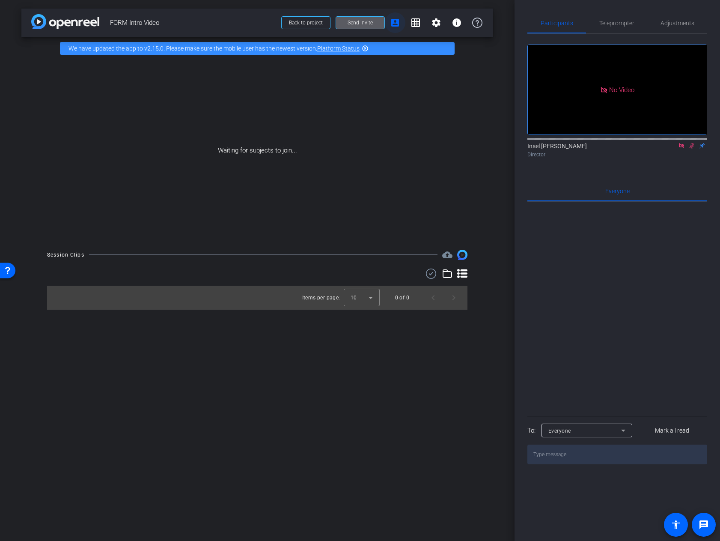
click at [394, 21] on mat-icon "account_box" at bounding box center [395, 23] width 10 height 10
click at [392, 25] on mat-icon "account_box" at bounding box center [395, 23] width 10 height 10
click at [414, 26] on mat-icon "grid_on" at bounding box center [416, 23] width 10 height 10
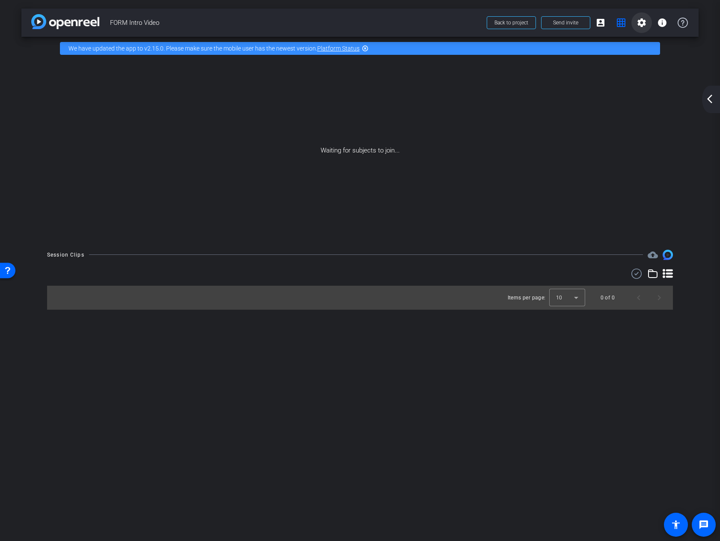
click at [637, 24] on mat-icon "settings" at bounding box center [642, 23] width 10 height 10
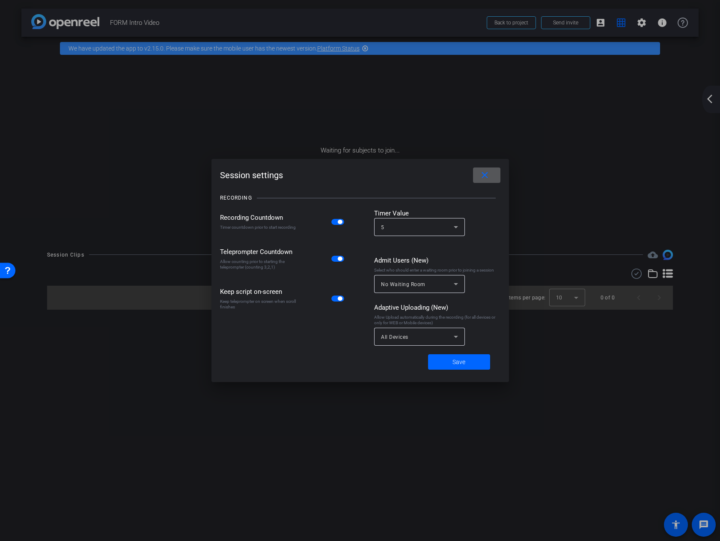
click at [483, 175] on mat-icon "close" at bounding box center [485, 175] width 11 height 11
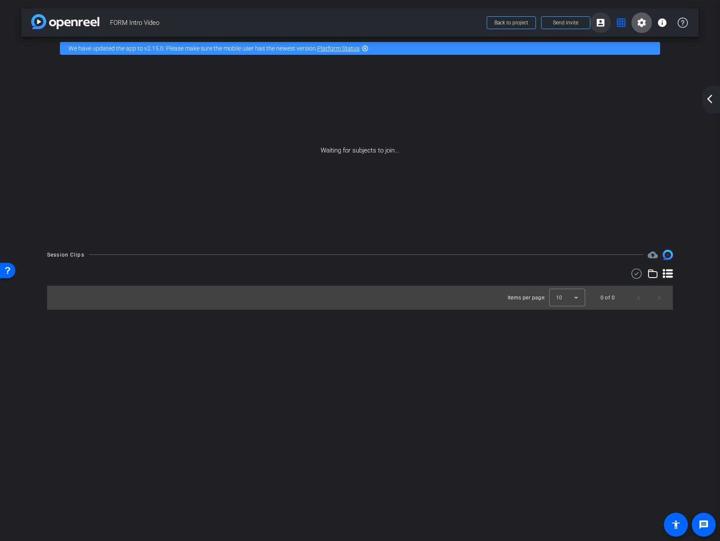
click at [596, 22] on mat-icon "account_box" at bounding box center [601, 23] width 10 height 10
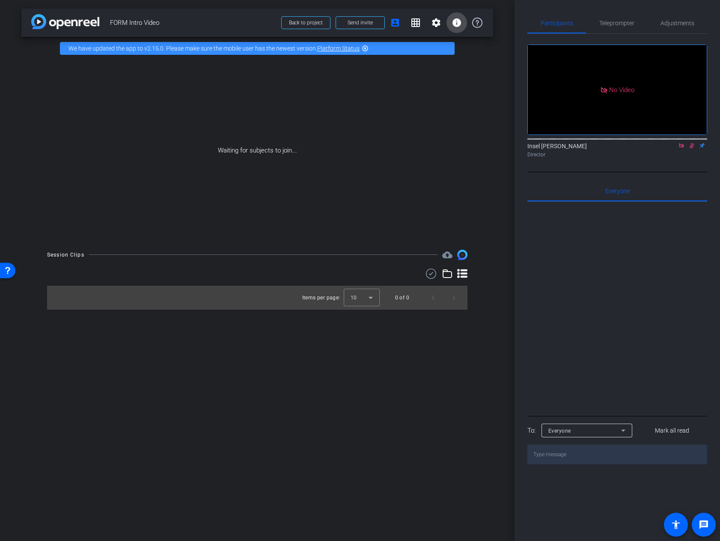
click at [456, 26] on mat-icon "info" at bounding box center [457, 23] width 10 height 10
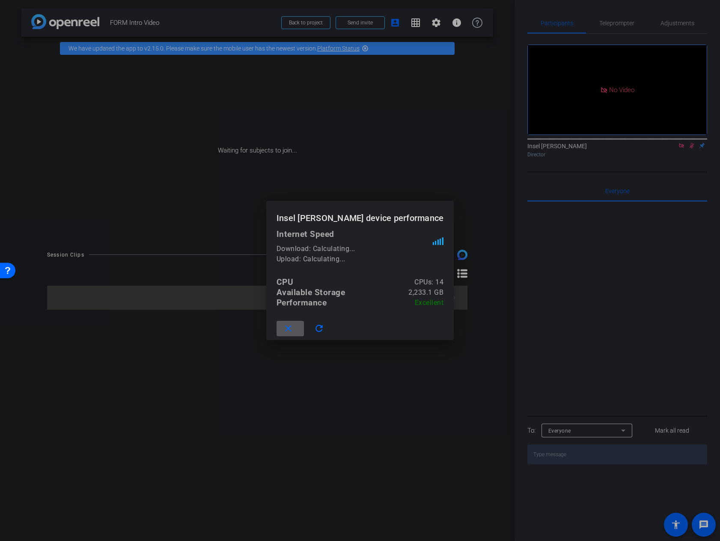
click at [294, 326] on mat-icon "close" at bounding box center [288, 328] width 11 height 11
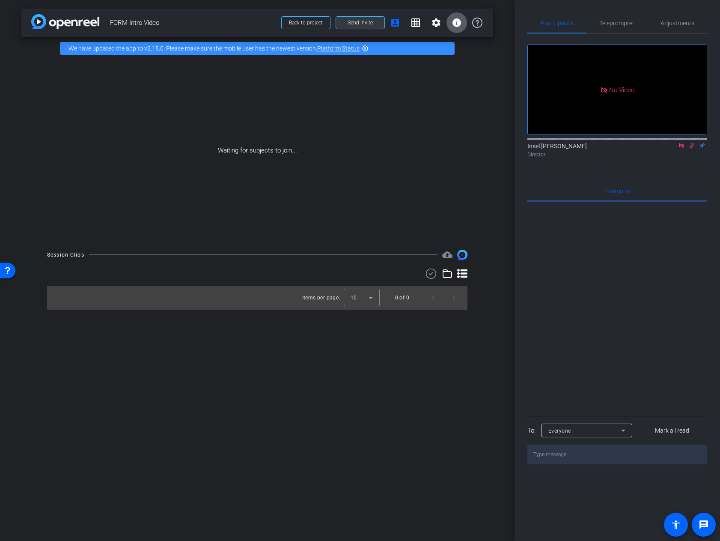
click at [345, 24] on span at bounding box center [360, 22] width 48 height 21
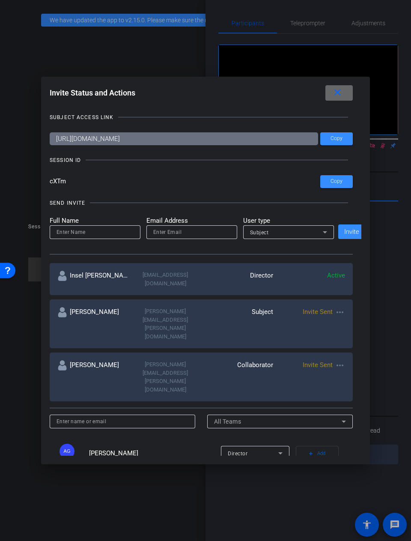
click at [337, 92] on mat-icon "close" at bounding box center [337, 92] width 11 height 11
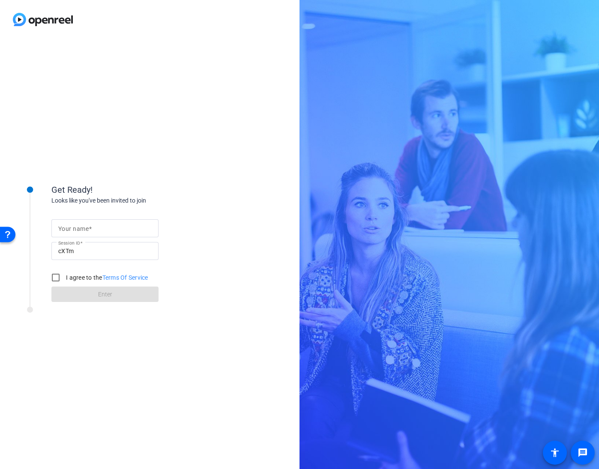
click at [122, 219] on div at bounding box center [104, 228] width 93 height 18
click at [120, 227] on input "Your name" at bounding box center [104, 228] width 93 height 10
type input "Insel"
click at [58, 279] on input "I agree to the Terms Of Service" at bounding box center [55, 277] width 17 height 17
checkbox input "true"
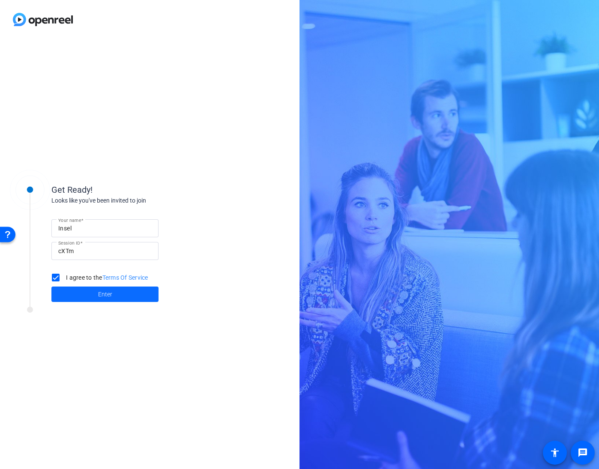
click at [69, 293] on span at bounding box center [104, 294] width 107 height 21
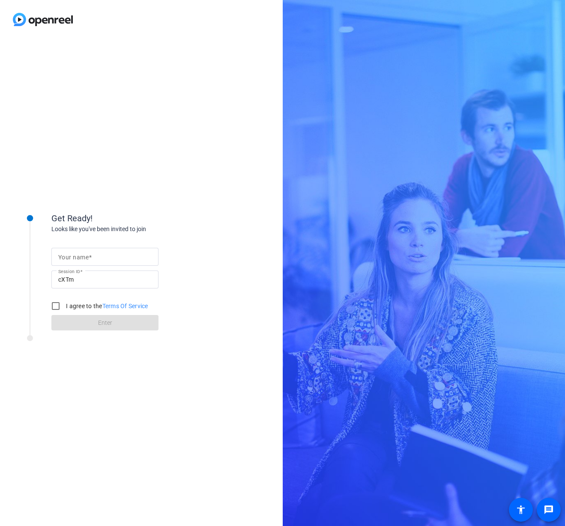
click at [98, 254] on input "Your name" at bounding box center [104, 257] width 93 height 10
type input "test"
drag, startPoint x: 52, startPoint y: 304, endPoint x: 55, endPoint y: 308, distance: 4.8
click at [52, 304] on input "I agree to the Terms Of Service" at bounding box center [55, 306] width 17 height 17
checkbox input "true"
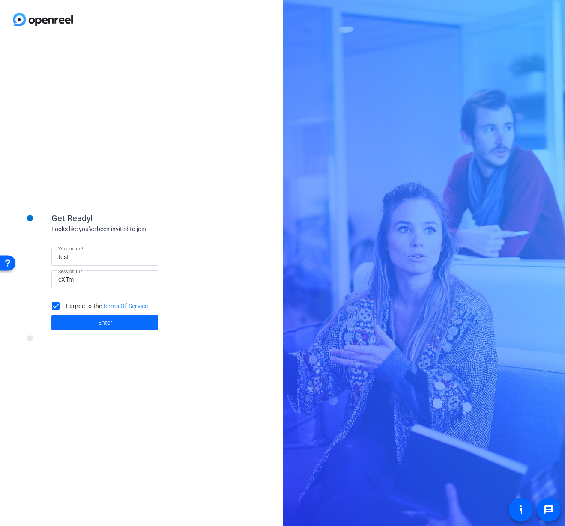
click at [62, 320] on span at bounding box center [104, 323] width 107 height 21
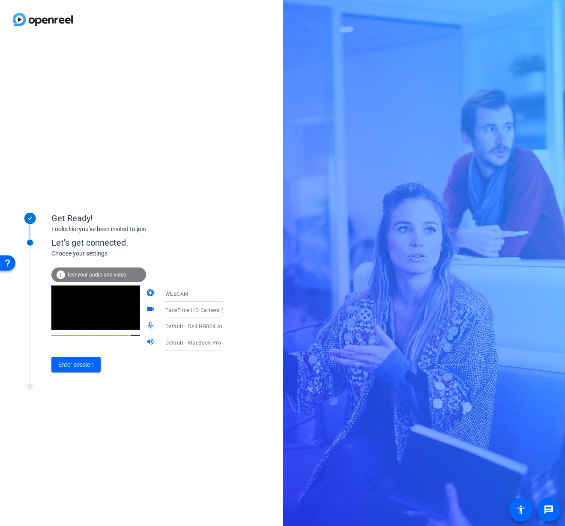
click at [185, 330] on div "Default - Dell HR024 Audio Receiver (413c:a527)" at bounding box center [197, 326] width 64 height 11
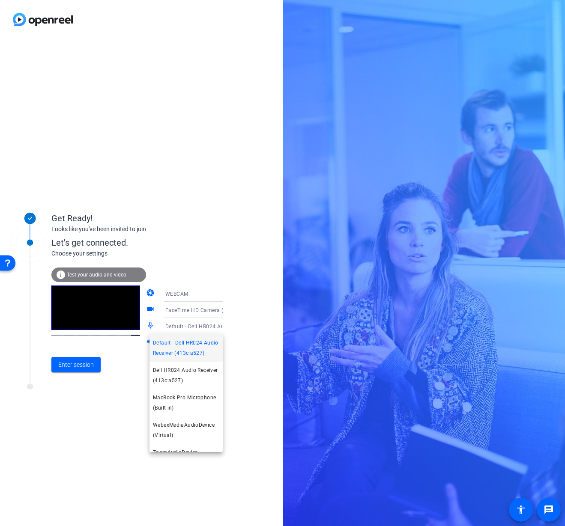
click at [182, 413] on span "MacBook Pro Microphone (Built-in)" at bounding box center [186, 403] width 66 height 21
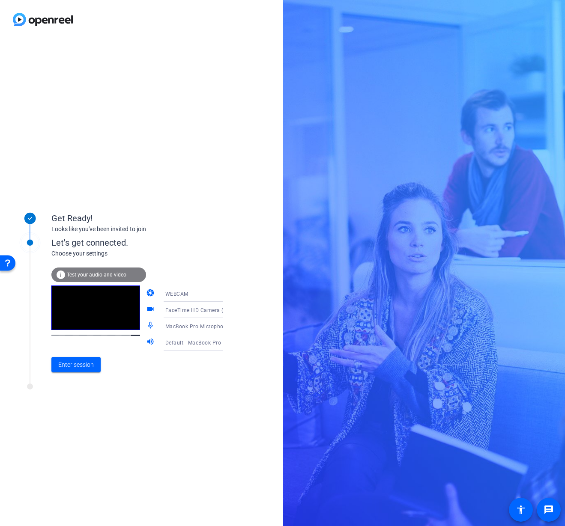
click at [146, 325] on mat-icon "mic_none" at bounding box center [151, 326] width 10 height 10
click at [86, 364] on span "Enter session" at bounding box center [76, 365] width 36 height 9
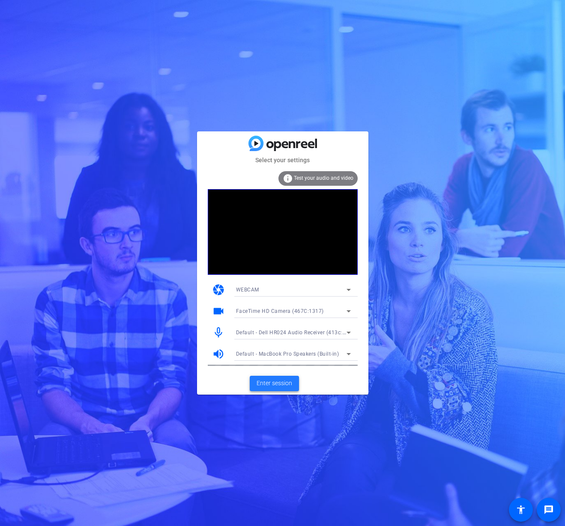
click at [265, 384] on span "Enter session" at bounding box center [274, 383] width 36 height 9
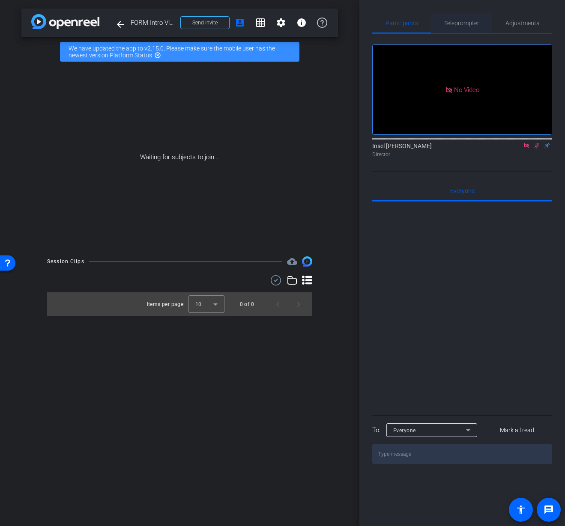
click at [471, 16] on span "Teleprompter" at bounding box center [461, 23] width 35 height 21
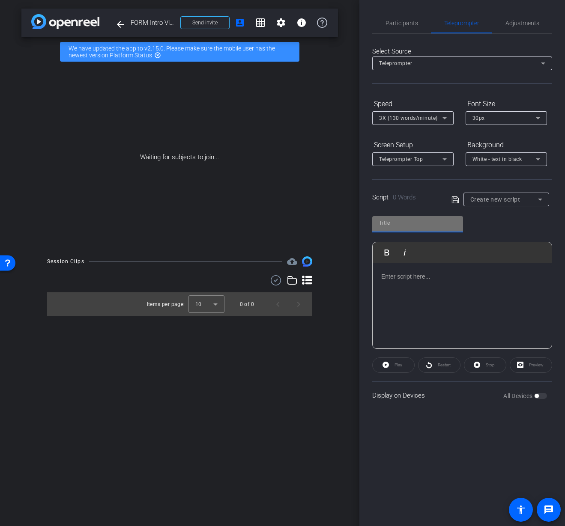
click at [414, 225] on input "text" at bounding box center [417, 223] width 77 height 10
click at [383, 220] on input "FORM Script" at bounding box center [417, 223] width 77 height 10
type input "F.O.R.M. Script"
click at [433, 264] on div at bounding box center [461, 306] width 179 height 86
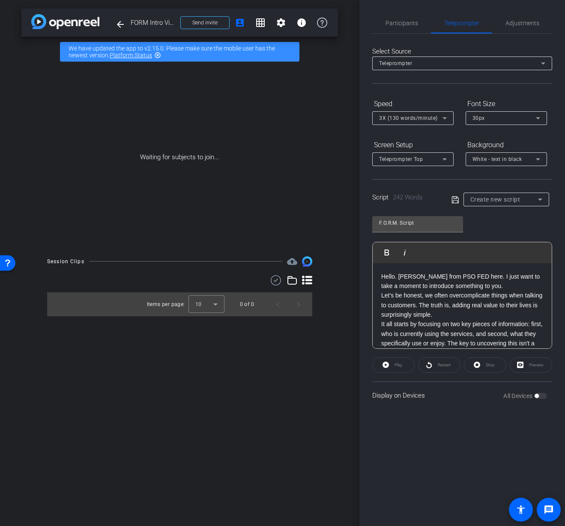
click at [492, 277] on p "Hello. [PERSON_NAME] from PSO FED here. I just want to take a moment to introdu…" at bounding box center [462, 281] width 162 height 19
click at [400, 291] on p "I just want to take a moment to introduce something to you." at bounding box center [462, 285] width 162 height 9
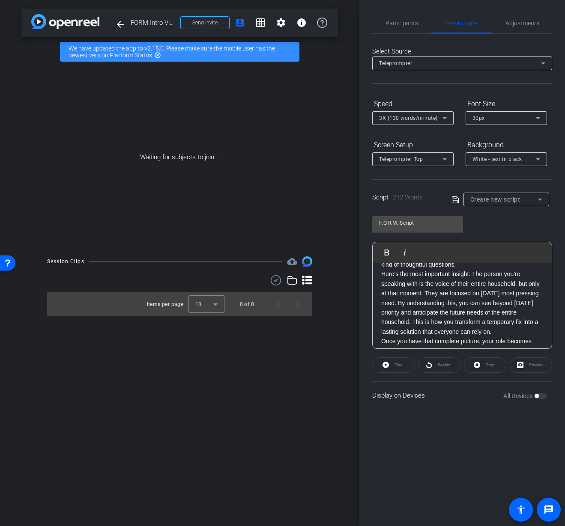
scroll to position [111, 0]
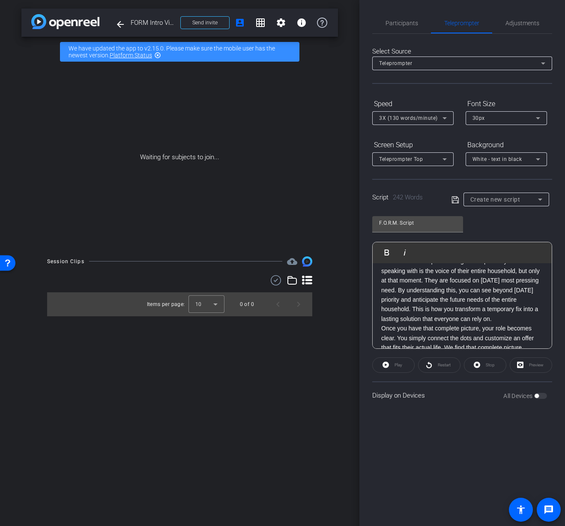
click at [424, 301] on p "Here’s the most important insight: The person you're speaking with is the voice…" at bounding box center [462, 289] width 162 height 67
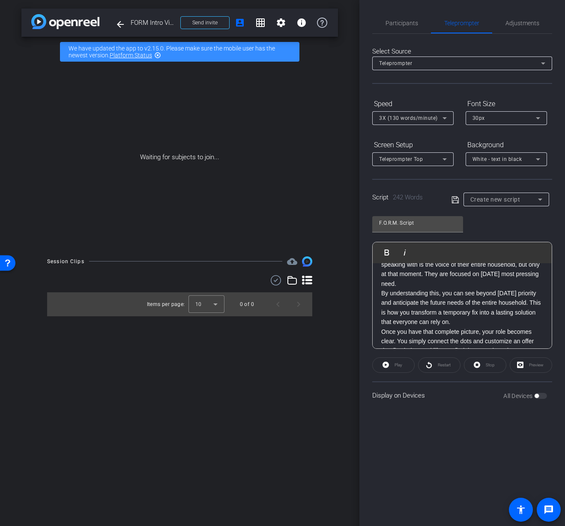
scroll to position [128, 0]
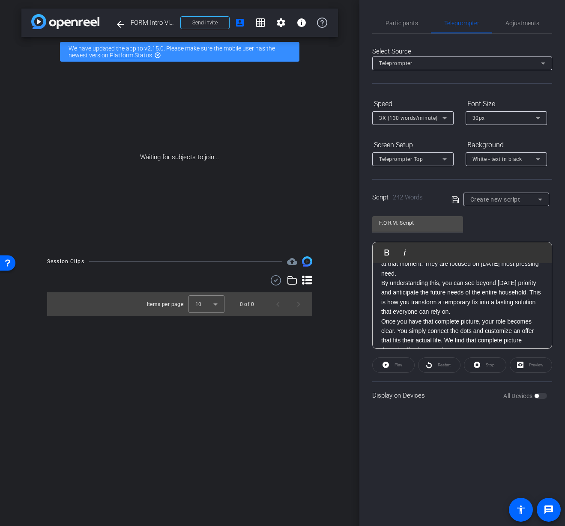
click at [413, 312] on p "By understanding this, you can see beyond [DATE] priority and anticipate the fu…" at bounding box center [462, 297] width 162 height 39
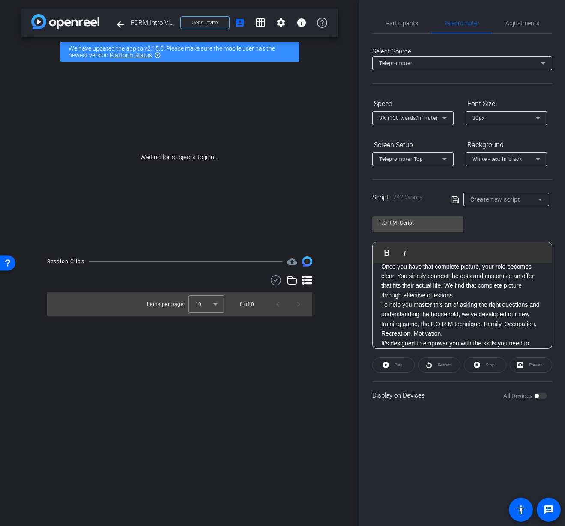
scroll to position [190, 0]
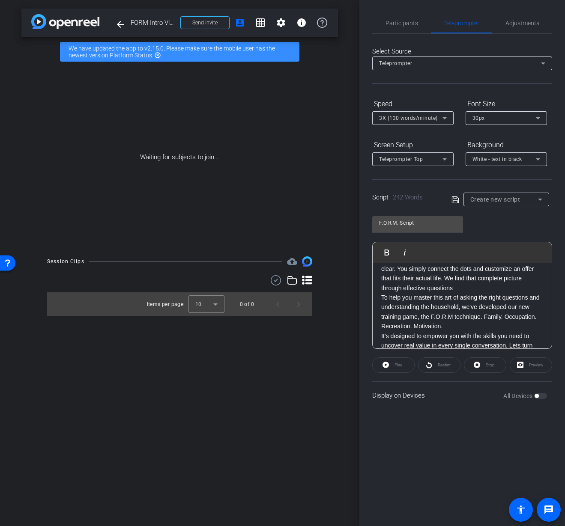
click at [398, 291] on p "Once you have that complete picture, your role becomes clear. You simply connec…" at bounding box center [462, 274] width 162 height 39
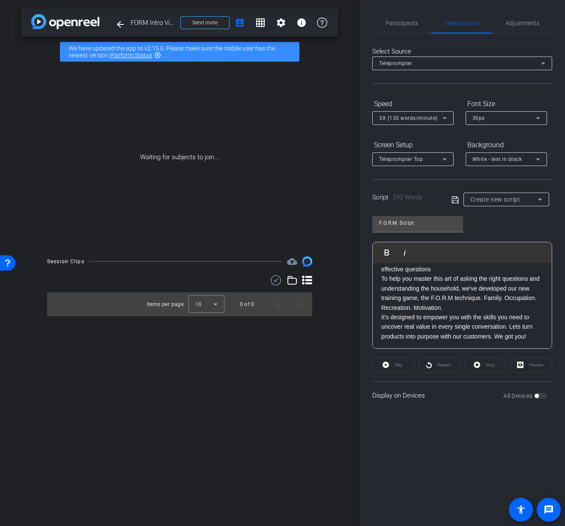
scroll to position [220, 0]
click at [498, 311] on p "To help you master this art of asking the right questions and understanding the…" at bounding box center [462, 292] width 162 height 39
click at [496, 311] on p "To help you master this art of asking the right questions and understanding the…" at bounding box center [462, 292] width 162 height 39
click at [499, 308] on p "To help you master this art of asking the right questions and understanding the…" at bounding box center [462, 292] width 162 height 39
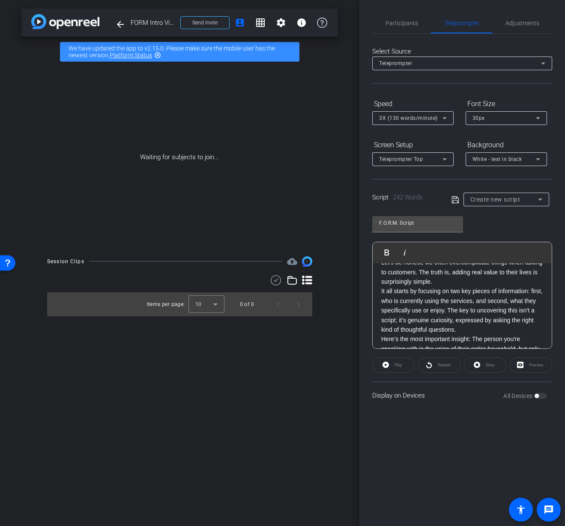
scroll to position [0, 0]
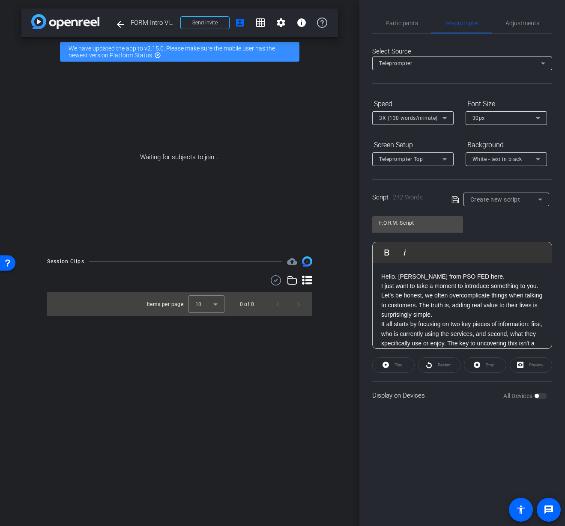
click at [526, 366] on div "Preview" at bounding box center [531, 365] width 42 height 15
click at [425, 286] on p "I just want to take a moment to introduce something to you." at bounding box center [462, 285] width 162 height 9
click at [383, 361] on div "Play" at bounding box center [393, 365] width 42 height 15
click at [393, 366] on div "Play" at bounding box center [393, 365] width 42 height 15
click at [414, 291] on p "I just want to take a moment to introduce something to you." at bounding box center [462, 285] width 162 height 9
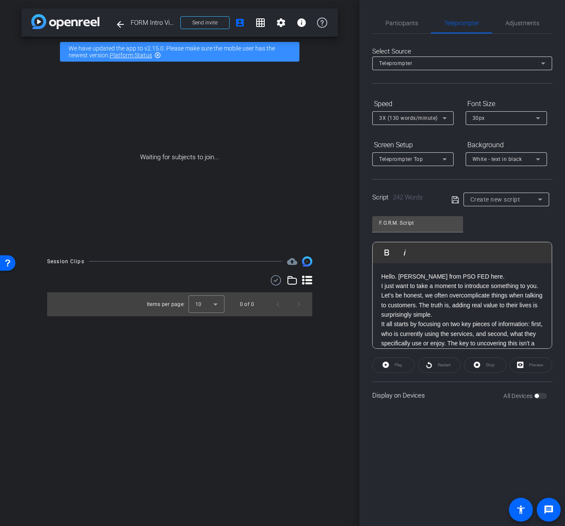
click at [518, 363] on div "Preview" at bounding box center [531, 365] width 42 height 15
click at [534, 394] on div "All Devices" at bounding box center [525, 396] width 44 height 9
click at [471, 291] on p "I just want to take a moment to introduce something to you." at bounding box center [462, 285] width 162 height 9
click at [450, 199] on div "Script 242 Words Create new script" at bounding box center [462, 192] width 180 height 27
click at [454, 201] on icon at bounding box center [455, 200] width 8 height 10
